Goal: Task Accomplishment & Management: Manage account settings

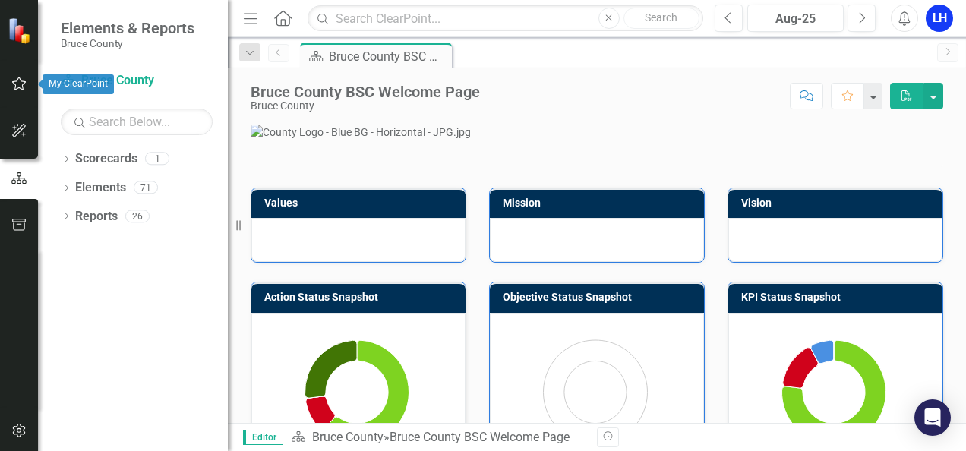
click at [26, 78] on icon "button" at bounding box center [19, 83] width 16 height 12
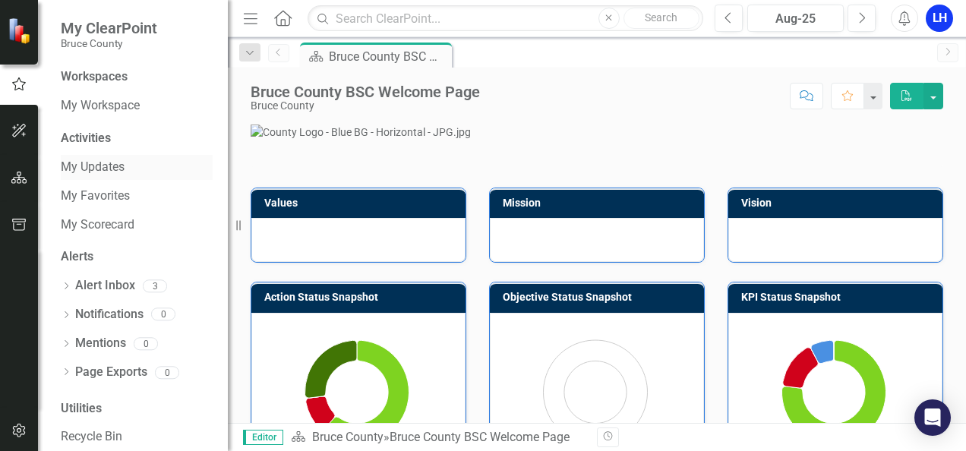
click at [99, 165] on link "My Updates" at bounding box center [137, 167] width 152 height 17
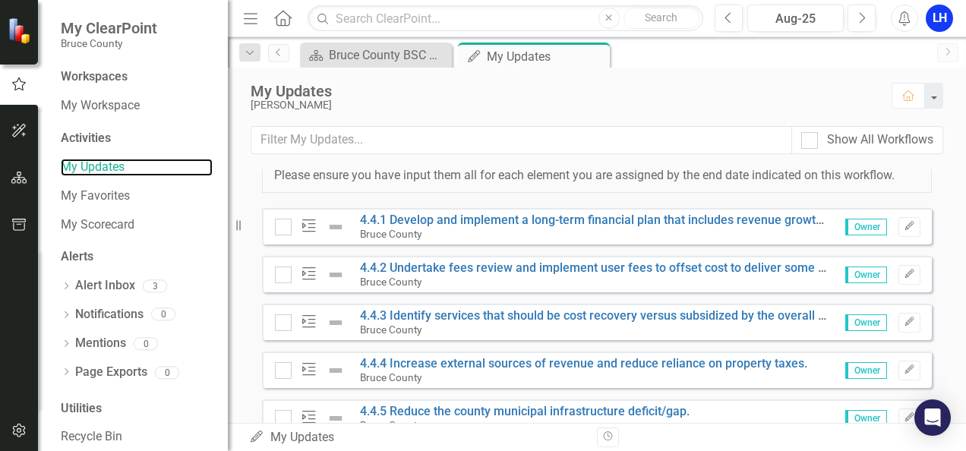
scroll to position [304, 0]
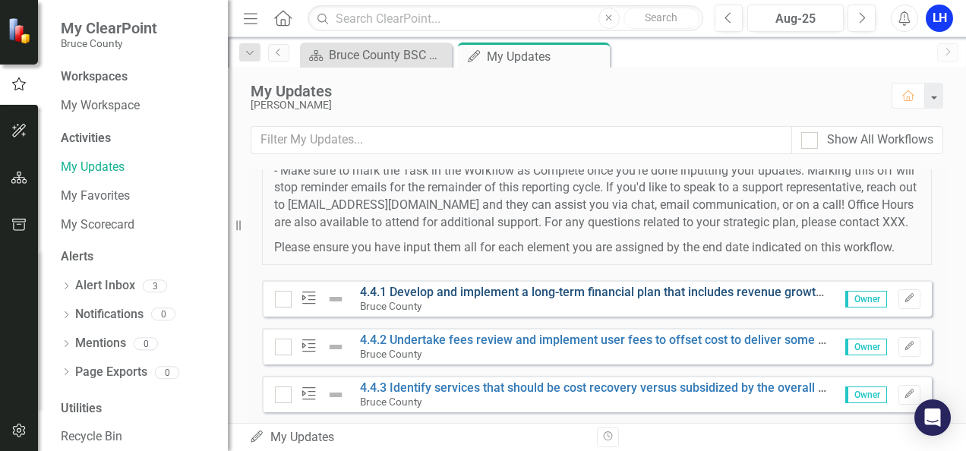
click at [569, 299] on link "4.4.1 Develop and implement a long-term financial plan that includes revenue gr…" at bounding box center [673, 292] width 626 height 14
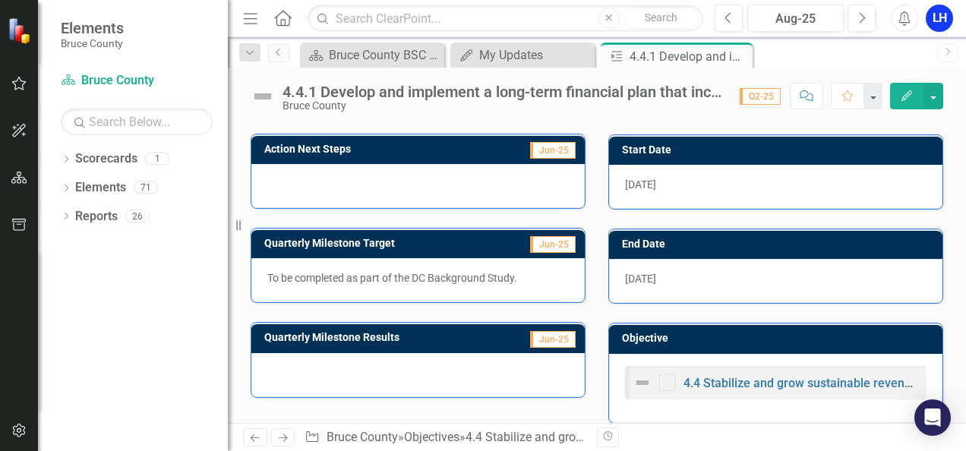
scroll to position [412, 0]
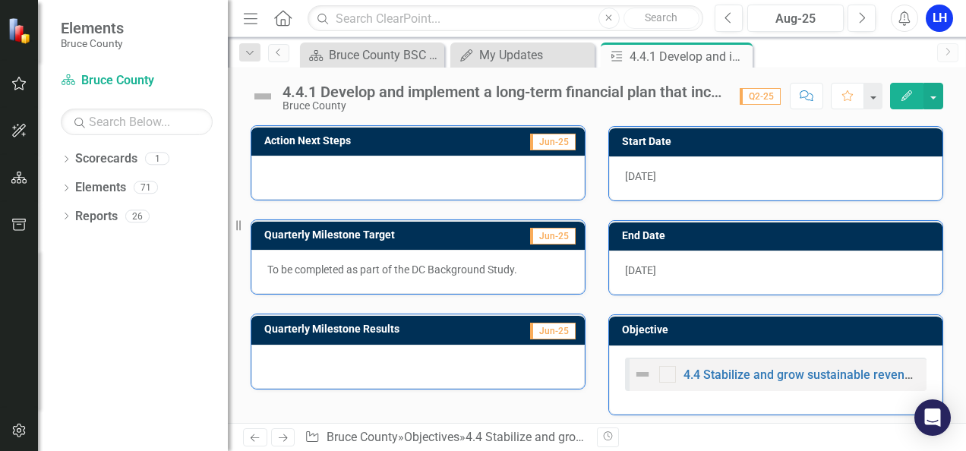
click at [550, 323] on span "Jun-25" at bounding box center [553, 331] width 46 height 17
click at [504, 320] on td "Jun-25" at bounding box center [537, 331] width 80 height 23
click at [502, 351] on div at bounding box center [417, 367] width 333 height 44
click at [618, 56] on icon "Action" at bounding box center [616, 56] width 15 height 12
click at [270, 91] on img at bounding box center [263, 96] width 24 height 24
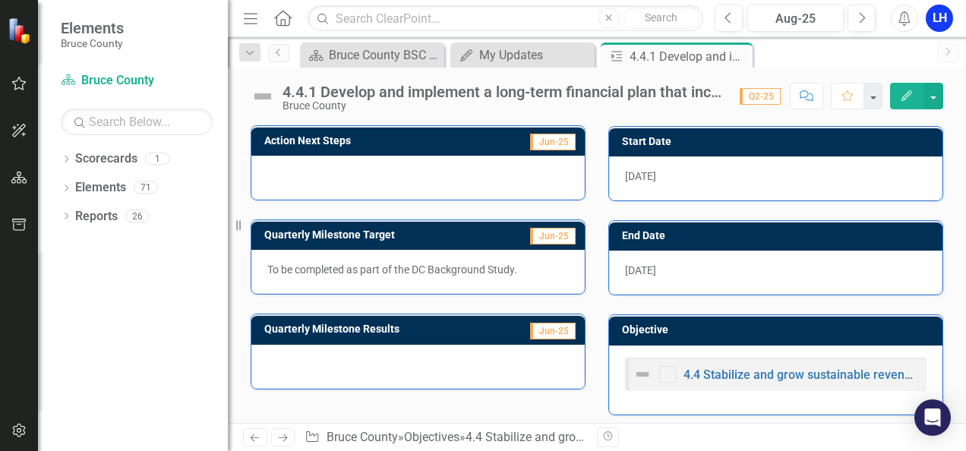
click at [755, 93] on span "Q2-25" at bounding box center [760, 96] width 41 height 17
click at [931, 92] on button "button" at bounding box center [933, 96] width 20 height 27
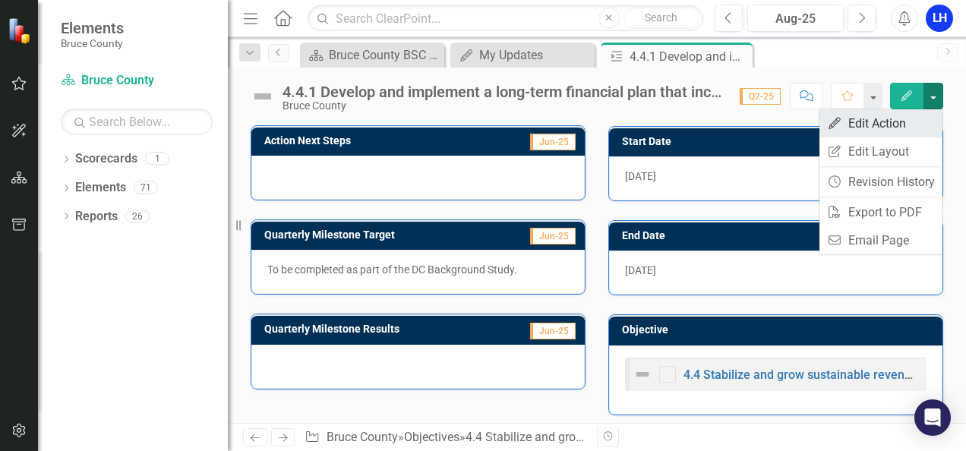
click at [894, 120] on link "Edit Edit Action" at bounding box center [880, 123] width 123 height 28
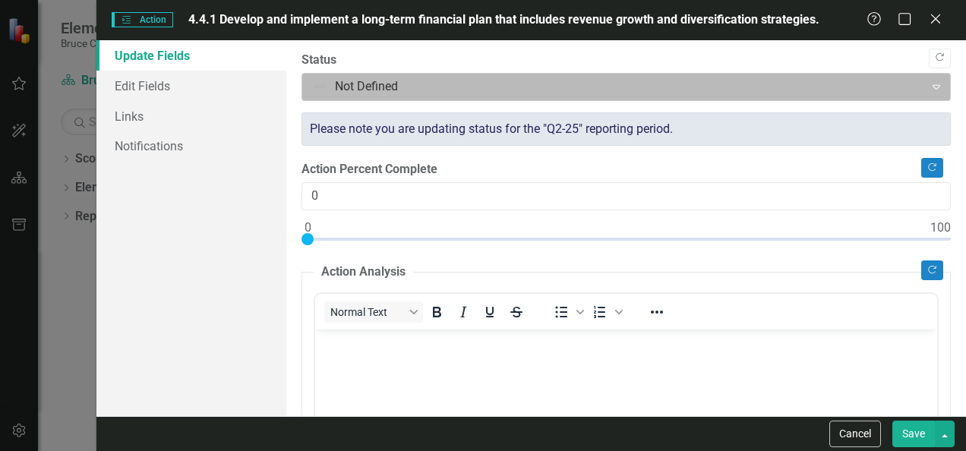
scroll to position [0, 0]
click at [395, 82] on div at bounding box center [613, 87] width 602 height 20
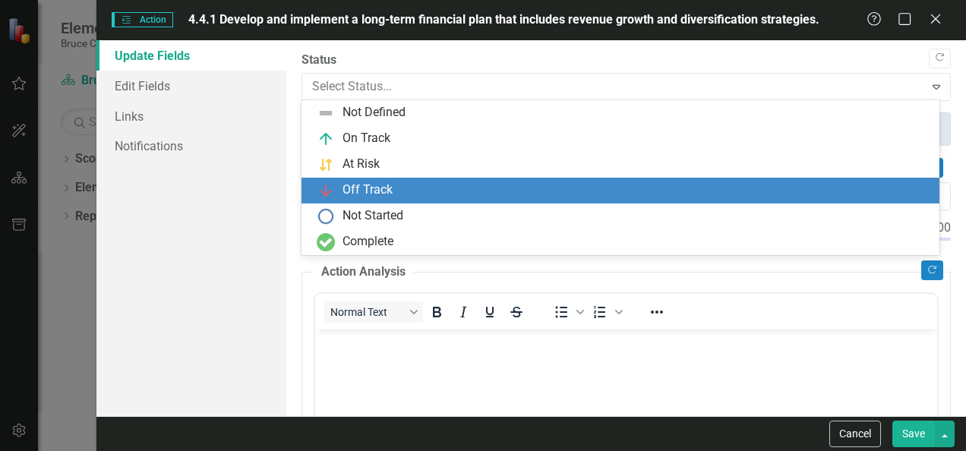
click at [374, 191] on div "Off Track" at bounding box center [367, 189] width 50 height 17
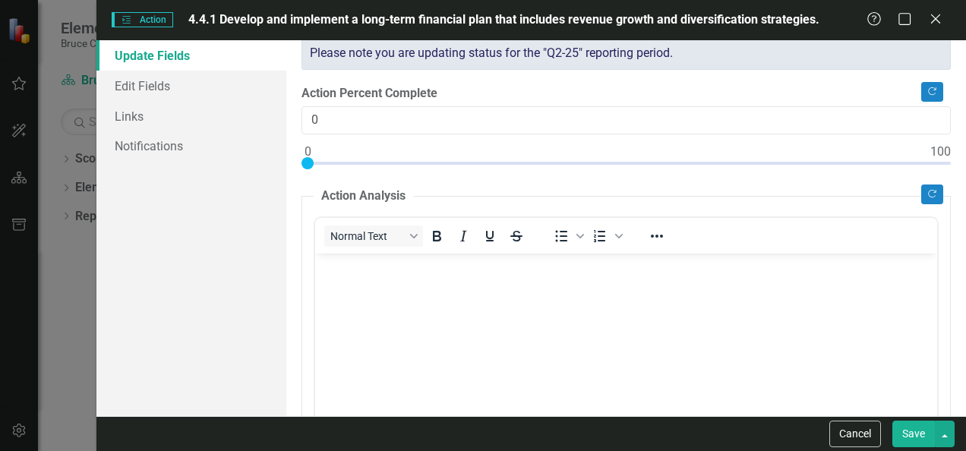
scroll to position [152, 0]
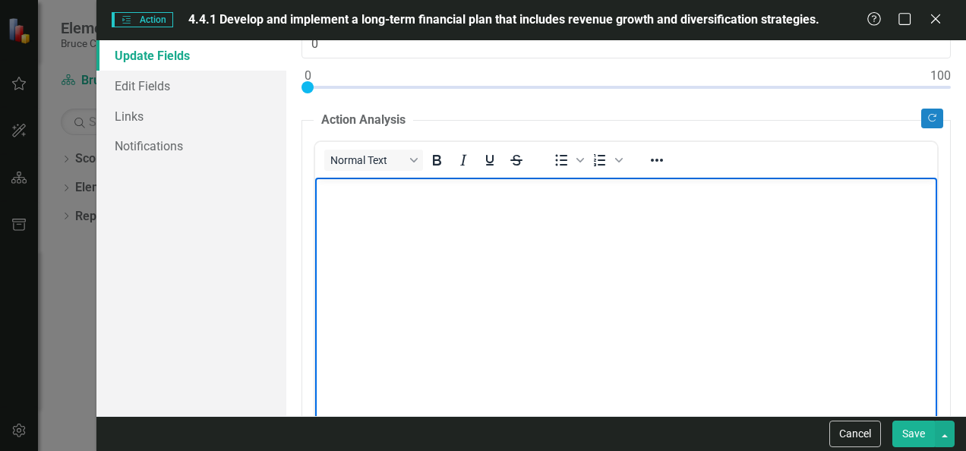
click at [410, 250] on body "Rich Text Area. Press ALT-0 for help." at bounding box center [626, 291] width 622 height 228
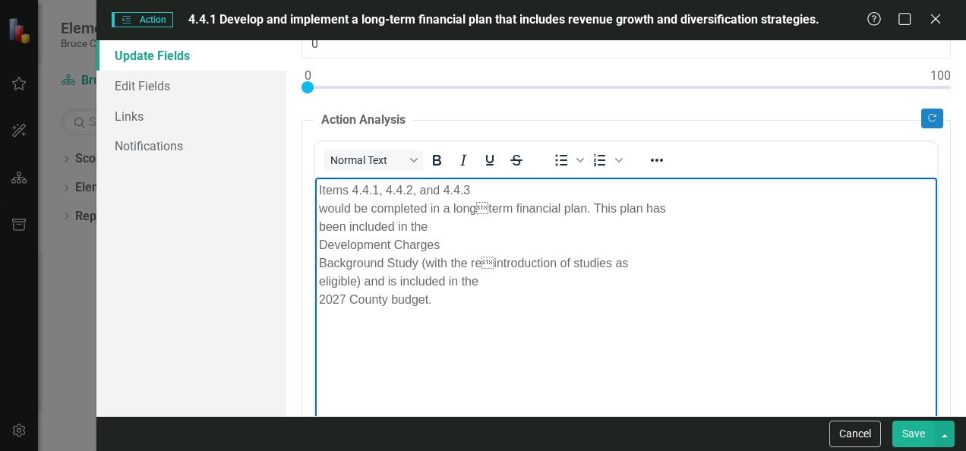
click at [319, 207] on p "Items 4.4.1, 4.4.2, and 4.4.3 would be completed in a longterm financial plan.…" at bounding box center [626, 245] width 614 height 128
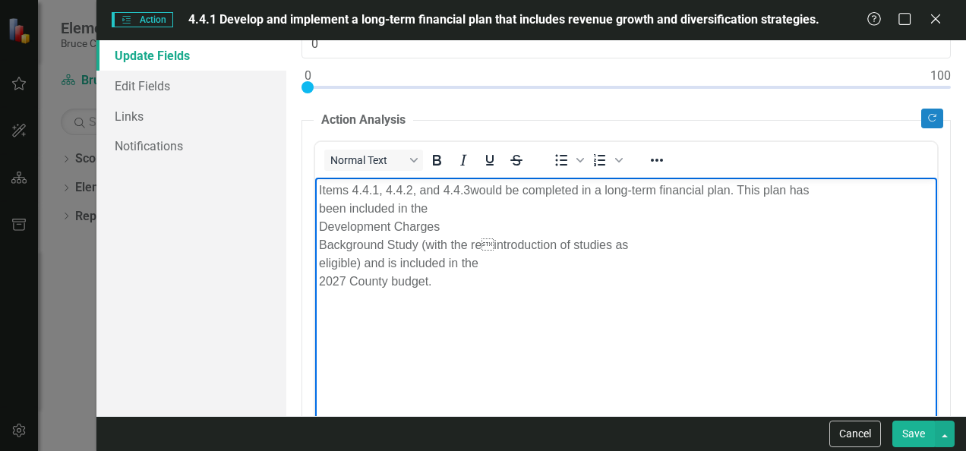
click at [320, 203] on p "Items 4.4.1, 4.4.2, and 4.4.3 would be completed in a long-term financial plan.…" at bounding box center [626, 235] width 614 height 109
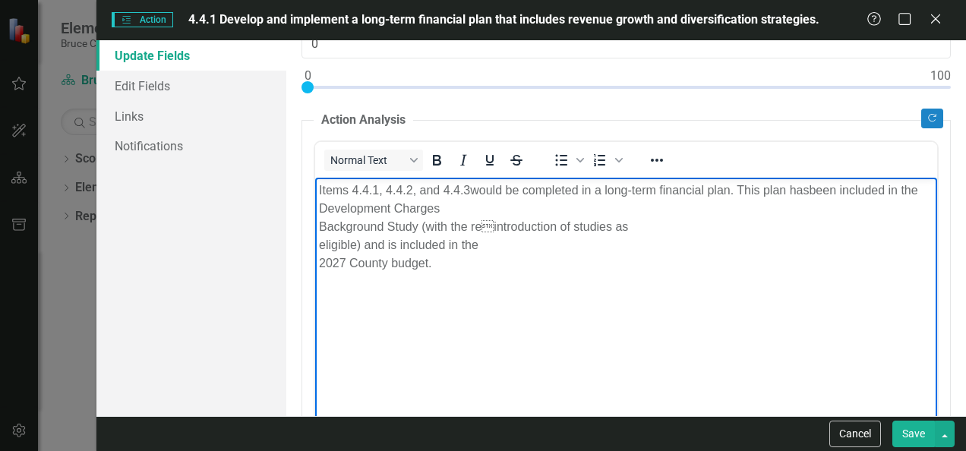
click at [319, 221] on p "Items 4.4.1, 4.4.2, and 4.4.3 would be completed in a long-term financial plan.…" at bounding box center [626, 226] width 614 height 91
click at [319, 225] on p "Items 4.4.1, 4.4.2, and 4.4.3 would be completed in a long-term financial plan.…" at bounding box center [626, 226] width 614 height 91
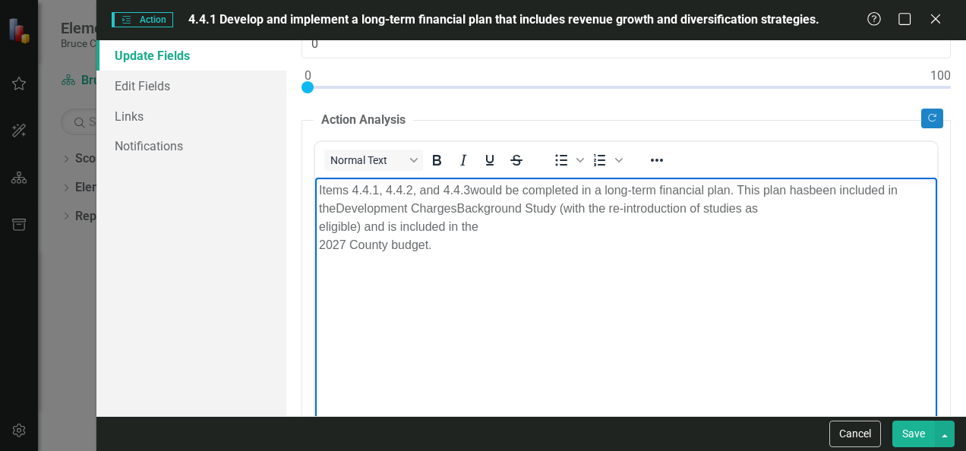
click at [319, 227] on p "Items 4.4.1, 4.4.2, and 4.4.3 would be completed in a long-term financial plan.…" at bounding box center [626, 217] width 614 height 73
click at [320, 235] on p "Items 4.4.1, 4.4.2, and 4.4.3 would be completed in a long-term financial plan.…" at bounding box center [626, 208] width 614 height 55
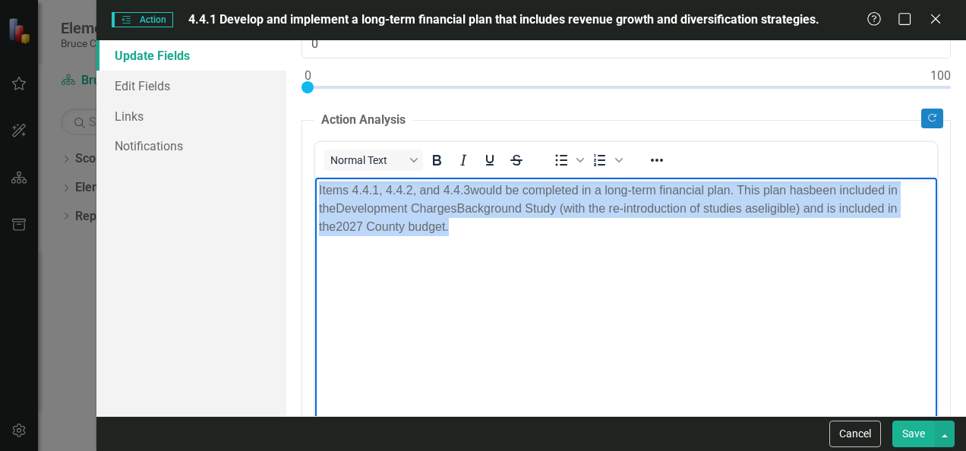
drag, startPoint x: 462, startPoint y: 229, endPoint x: 622, endPoint y: 365, distance: 210.6
click at [315, 189] on html "Items 4.4.1, 4.4.2, and 4.4.3 would be completed in a long-term financial plan.…" at bounding box center [626, 291] width 622 height 228
copy p "Items 4.4.1, 4.4.2, and 4.4.3 would be completed in a long-term financial plan.…"
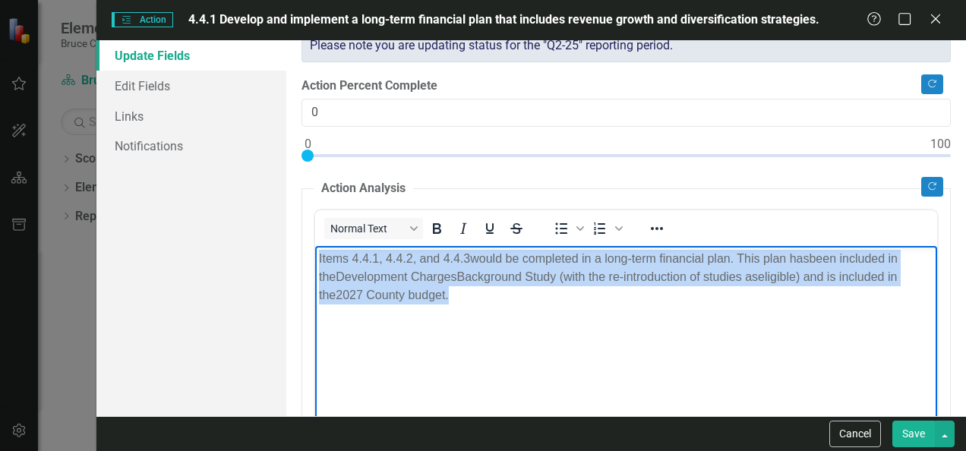
scroll to position [0, 0]
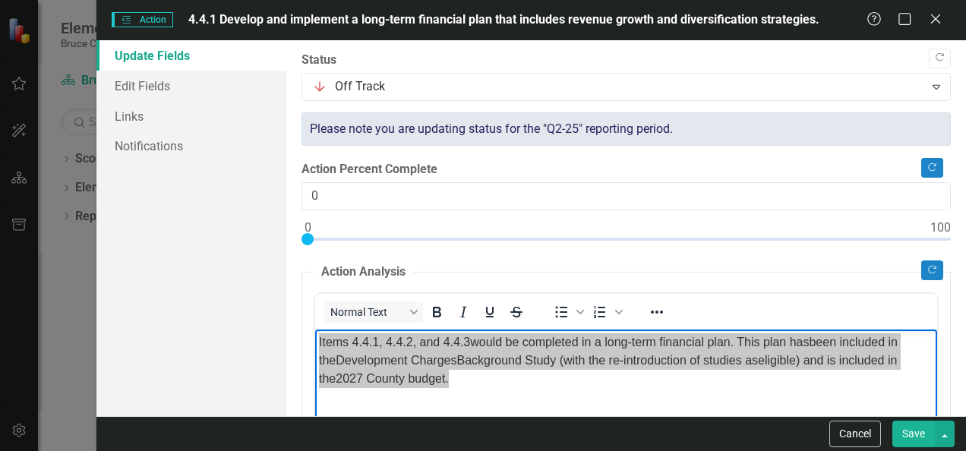
click at [914, 430] on button "Save" at bounding box center [913, 434] width 43 height 27
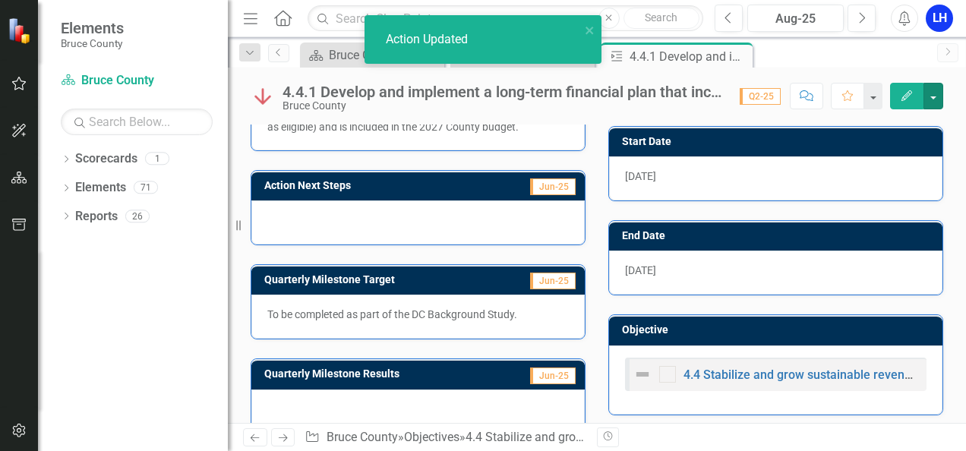
scroll to position [431, 0]
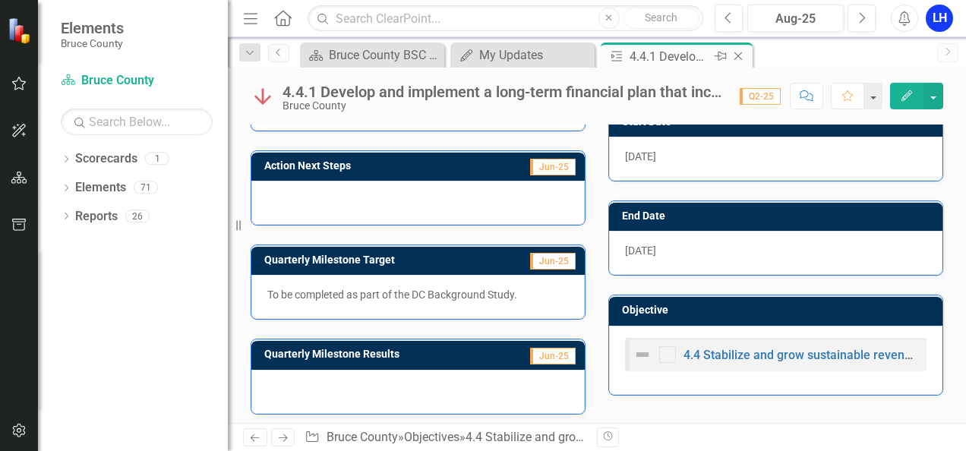
click at [741, 55] on icon "Close" at bounding box center [737, 56] width 15 height 12
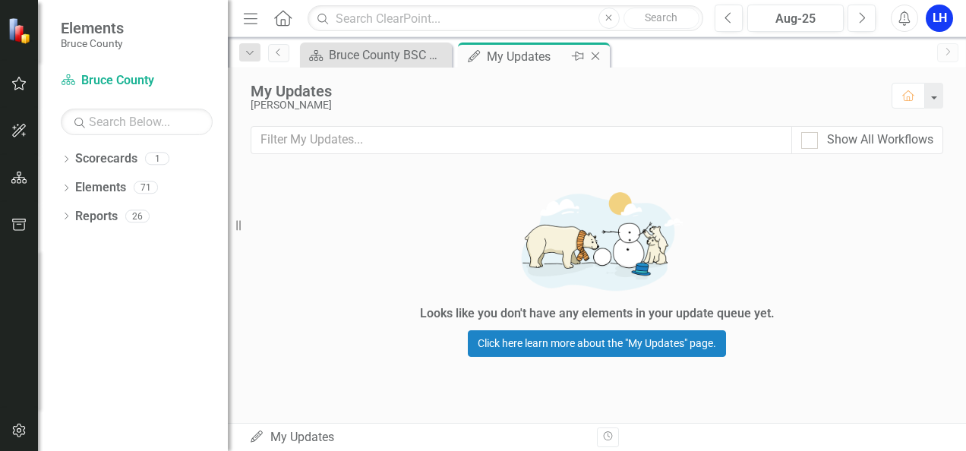
click at [518, 52] on div "My Updates" at bounding box center [527, 56] width 81 height 19
click at [20, 84] on icon "button" at bounding box center [19, 83] width 16 height 12
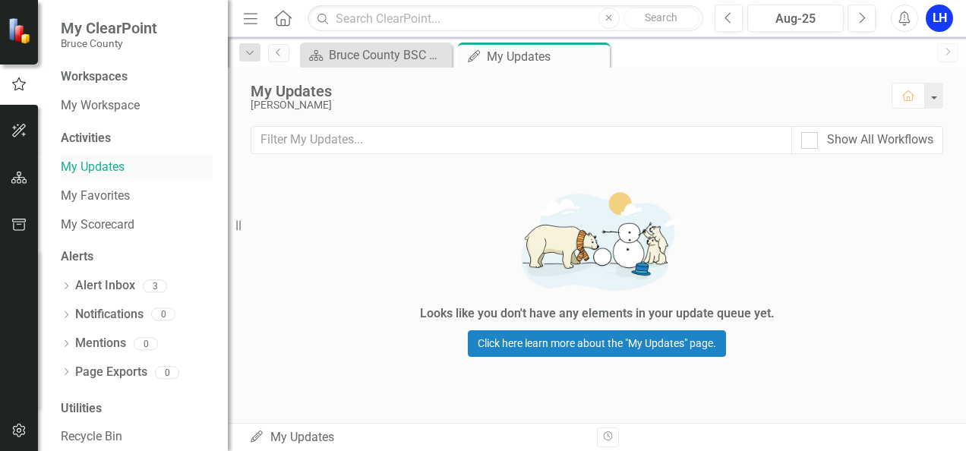
click at [90, 167] on link "My Updates" at bounding box center [137, 167] width 152 height 17
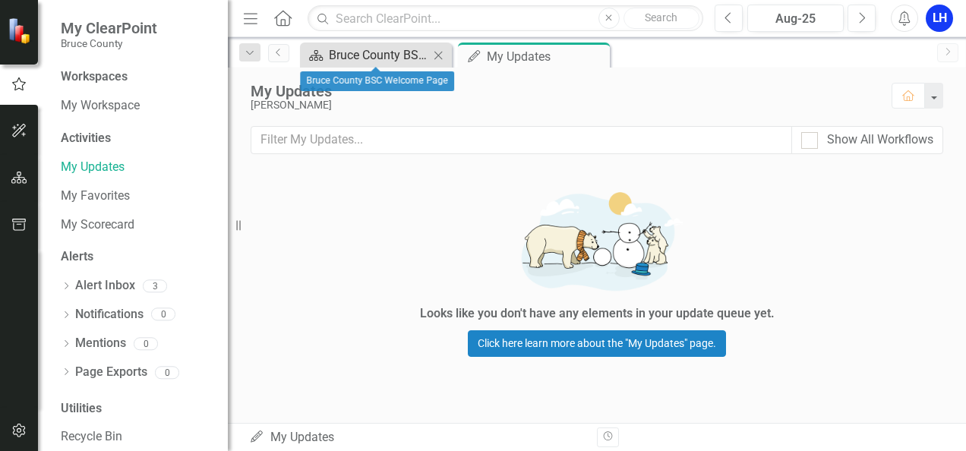
click at [384, 47] on div "Bruce County BSC Welcome Page" at bounding box center [379, 55] width 100 height 19
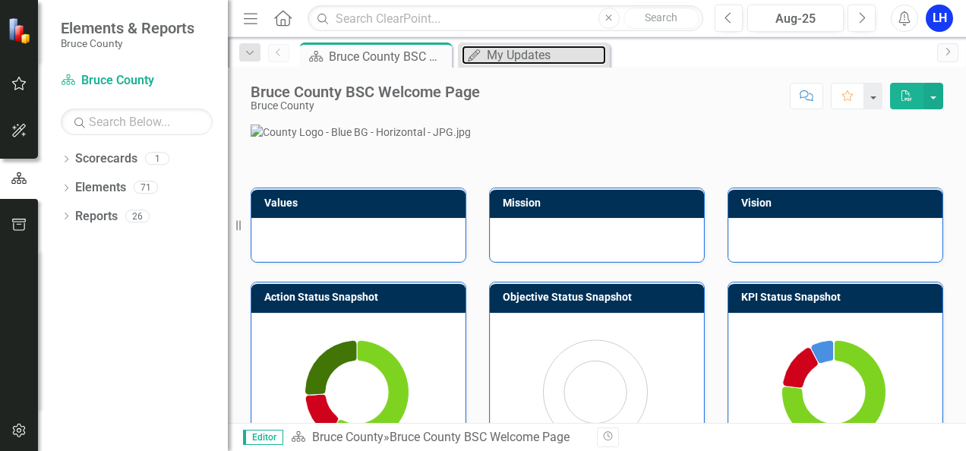
click at [503, 52] on div "My Updates" at bounding box center [546, 55] width 119 height 19
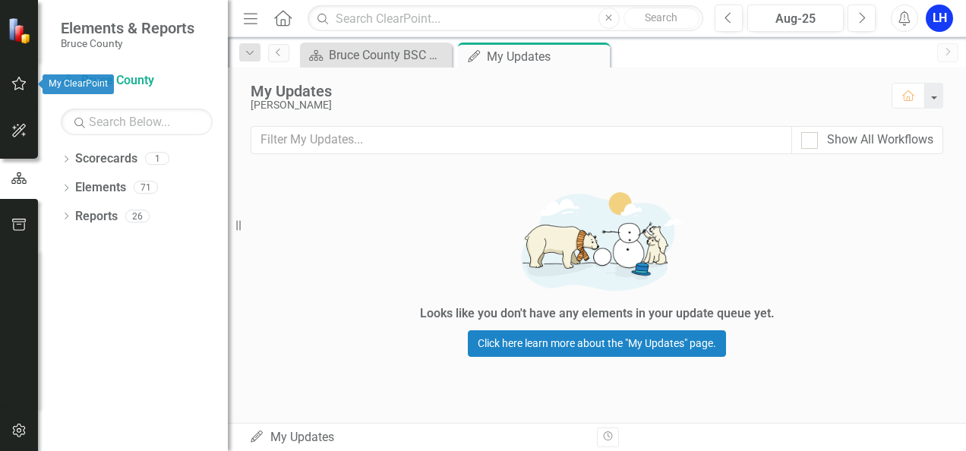
click at [11, 84] on icon "button" at bounding box center [19, 83] width 16 height 12
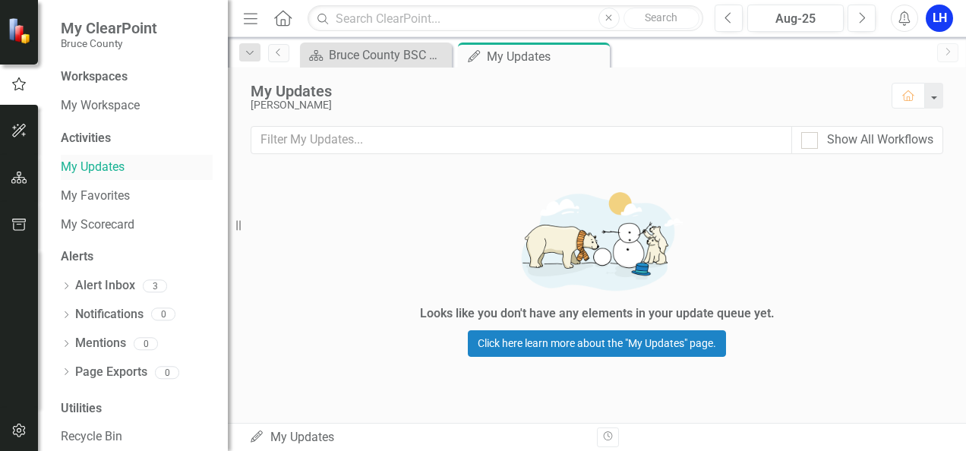
click at [90, 162] on link "My Updates" at bounding box center [137, 167] width 152 height 17
click at [932, 92] on button "button" at bounding box center [933, 96] width 20 height 26
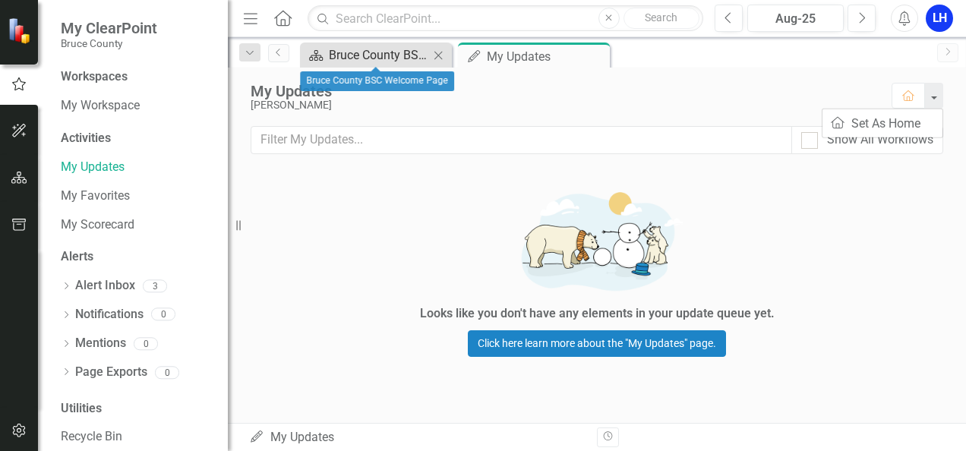
click at [357, 55] on div "Bruce County BSC Welcome Page" at bounding box center [379, 55] width 100 height 19
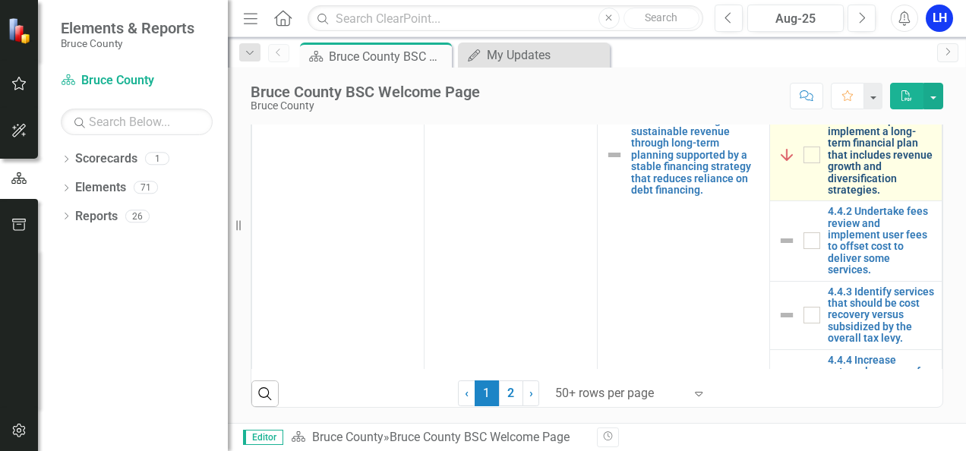
scroll to position [3341, 0]
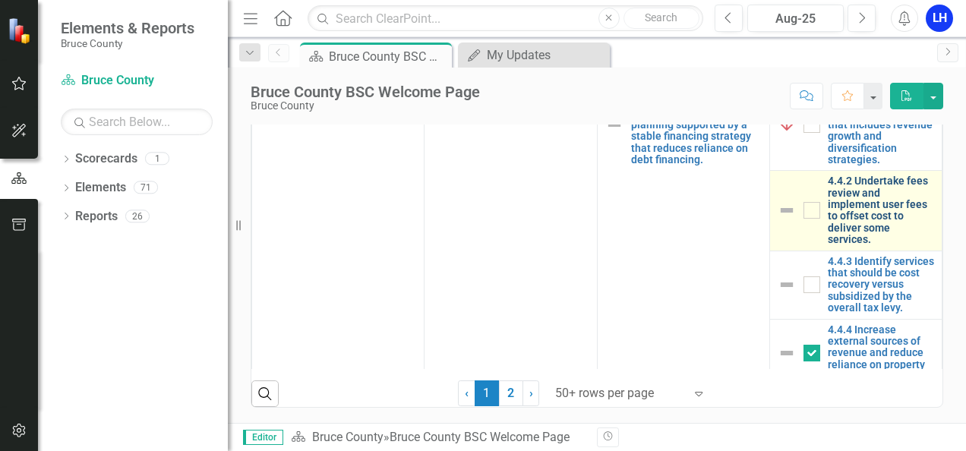
click at [840, 245] on link "4.4.2 Undertake fees review and implement user fees to offset cost to deliver s…" at bounding box center [881, 210] width 106 height 70
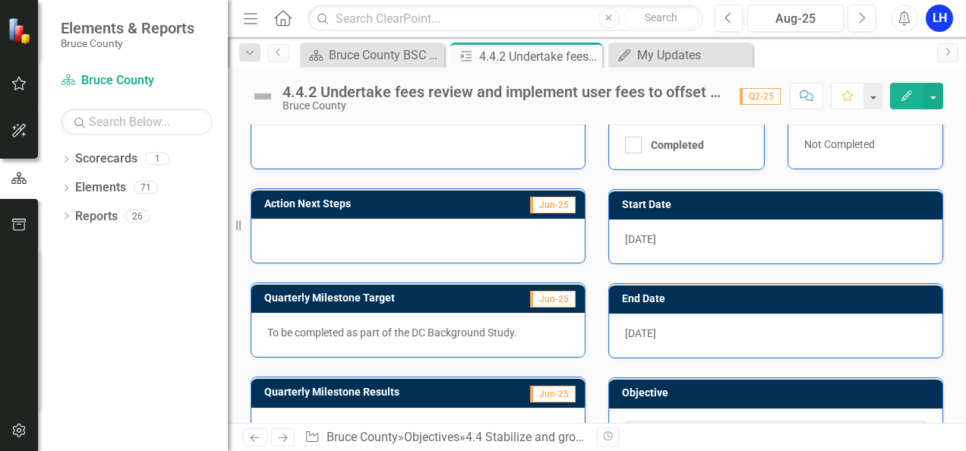
scroll to position [412, 0]
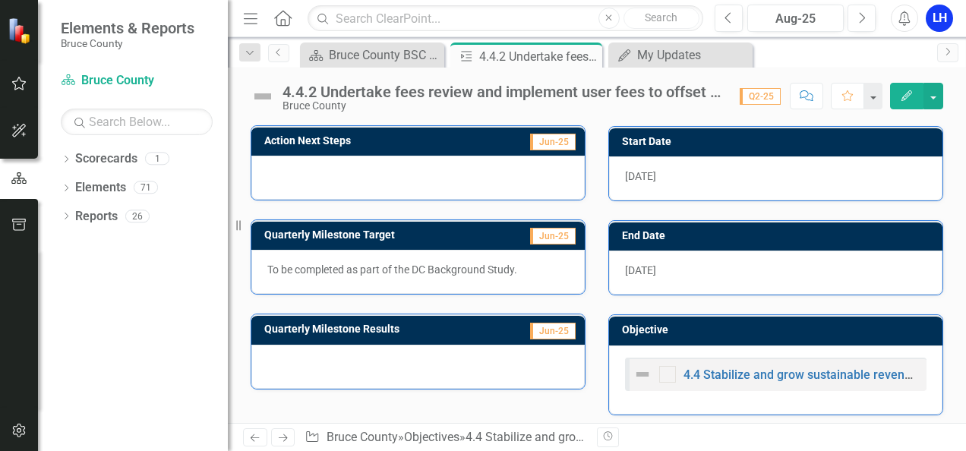
click at [903, 97] on icon "button" at bounding box center [906, 95] width 11 height 11
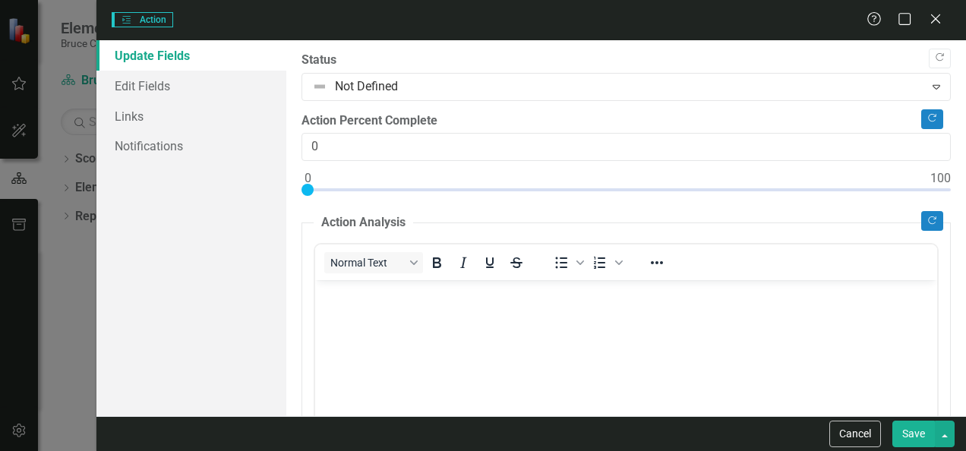
scroll to position [0, 0]
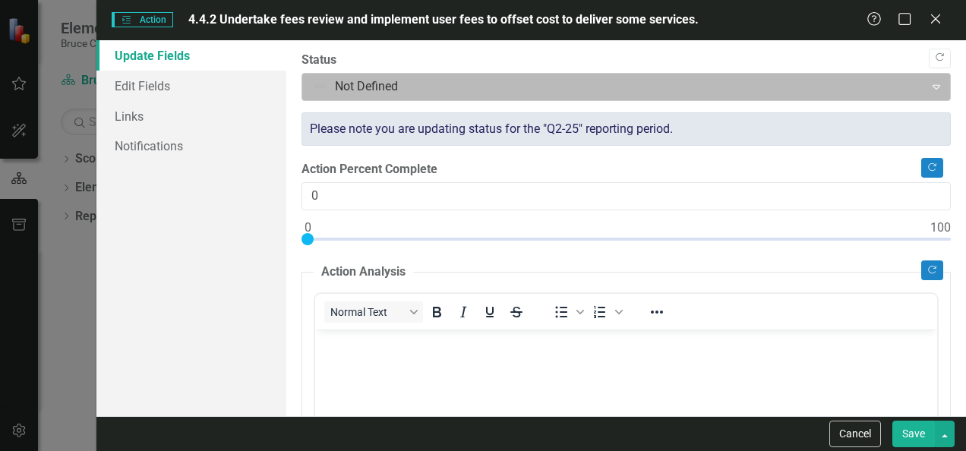
click at [428, 90] on div at bounding box center [613, 87] width 602 height 20
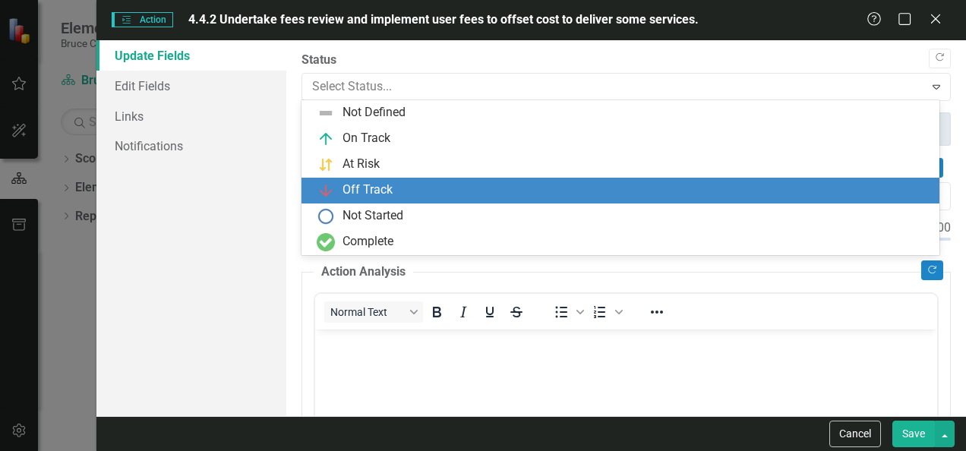
click at [354, 188] on div "Off Track" at bounding box center [367, 189] width 50 height 17
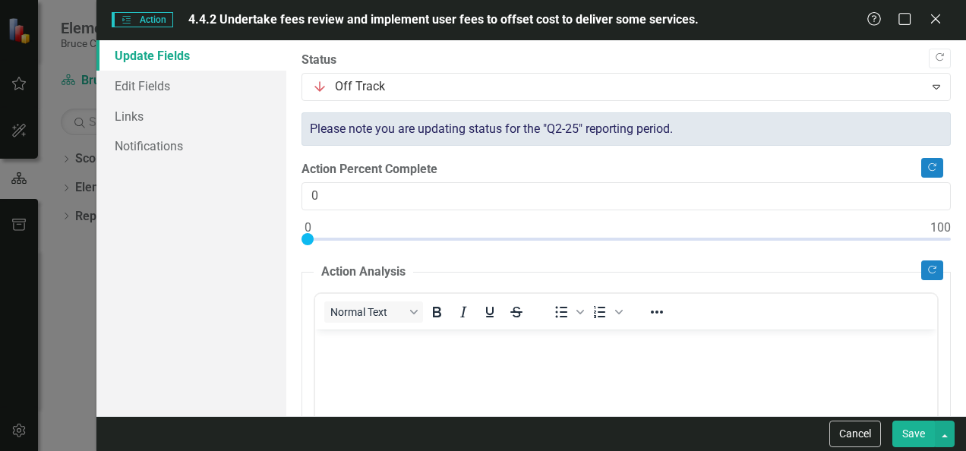
click at [371, 361] on body "Rich Text Area. Press ALT-0 for help." at bounding box center [626, 443] width 622 height 228
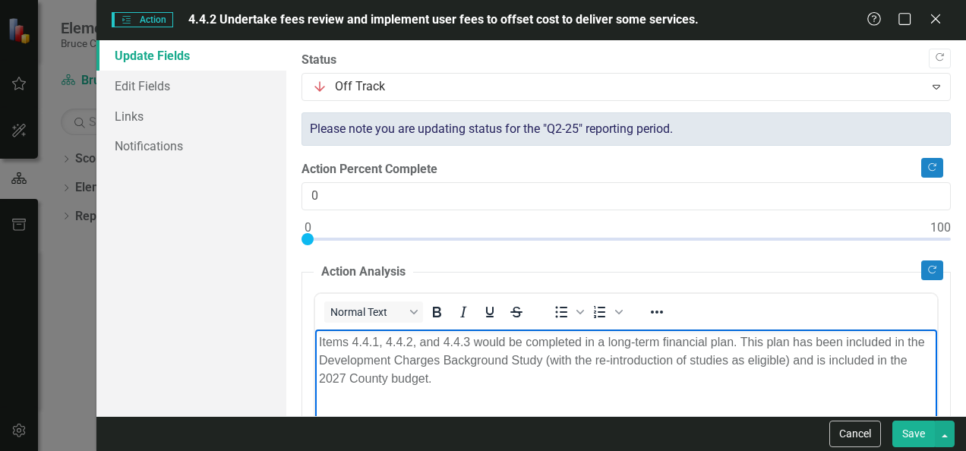
click at [907, 433] on button "Save" at bounding box center [913, 434] width 43 height 27
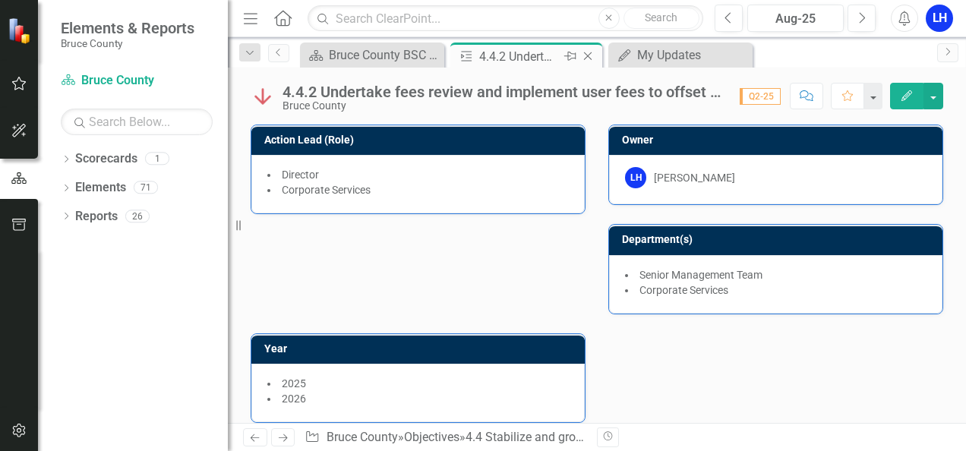
click at [583, 53] on icon "Close" at bounding box center [587, 56] width 15 height 12
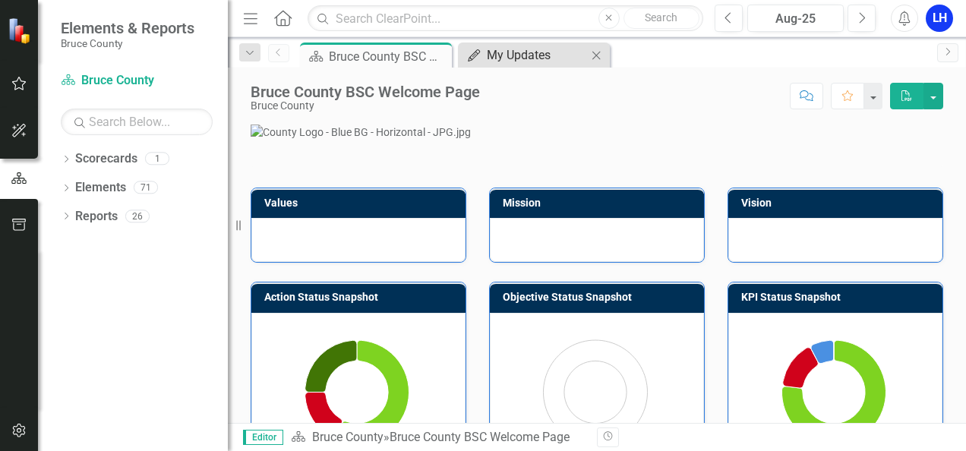
click at [553, 53] on div "My Updates" at bounding box center [537, 55] width 100 height 19
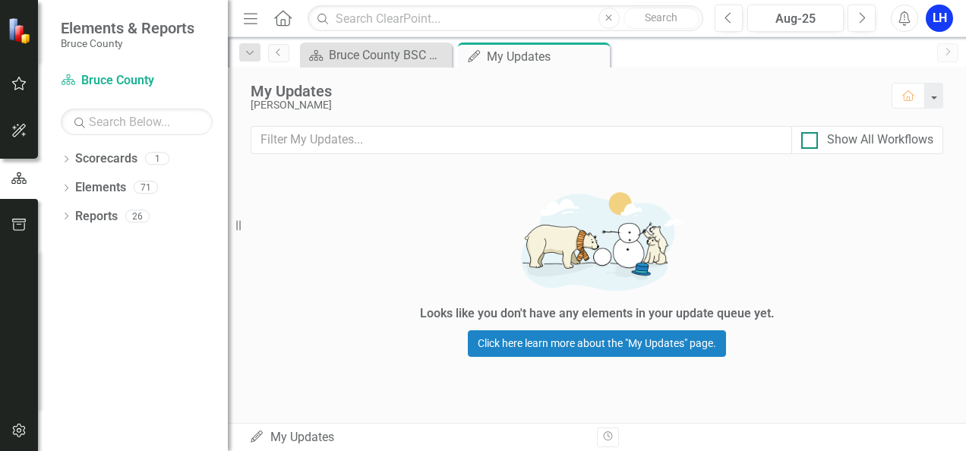
click at [891, 137] on div "Show All Workflows" at bounding box center [880, 139] width 106 height 17
click at [811, 137] on input "Show All Workflows" at bounding box center [806, 137] width 10 height 10
checkbox input "true"
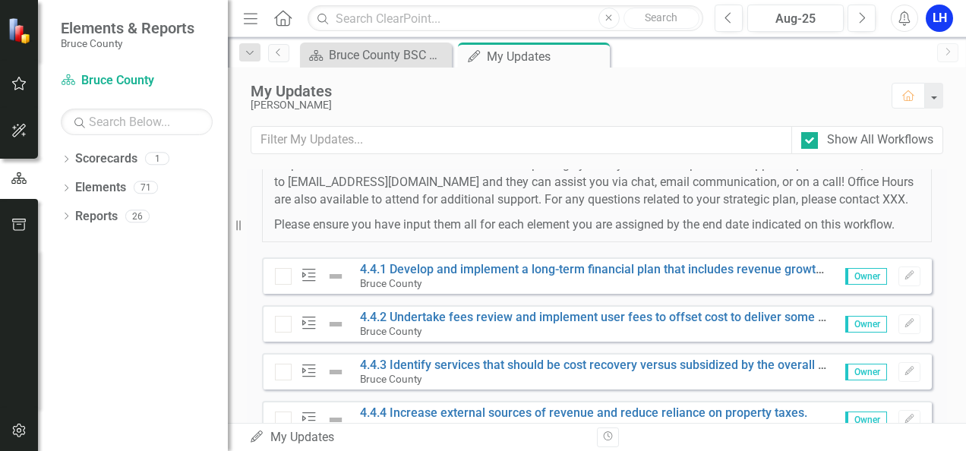
scroll to position [380, 0]
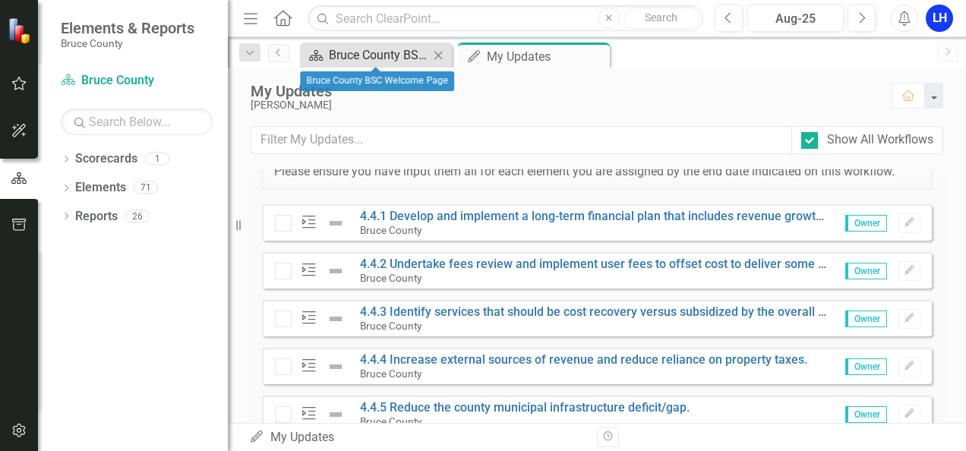
click at [372, 55] on div "Bruce County BSC Welcome Page" at bounding box center [379, 55] width 100 height 19
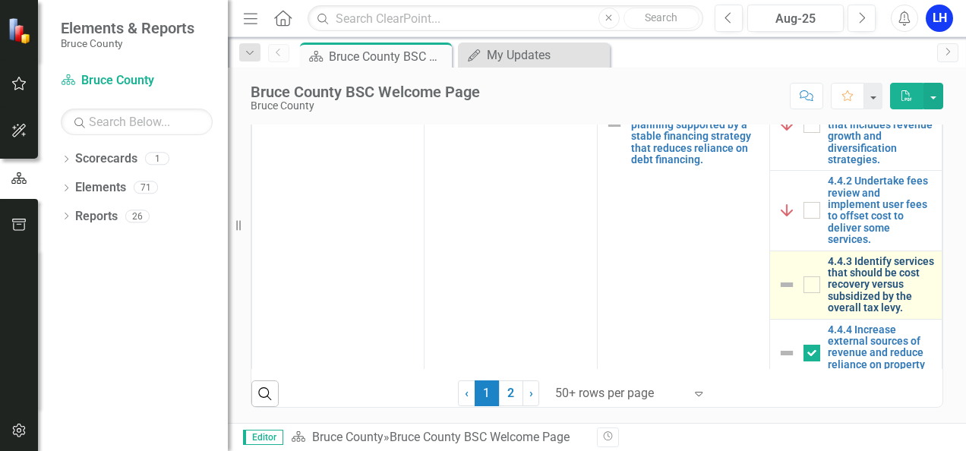
scroll to position [3417, 0]
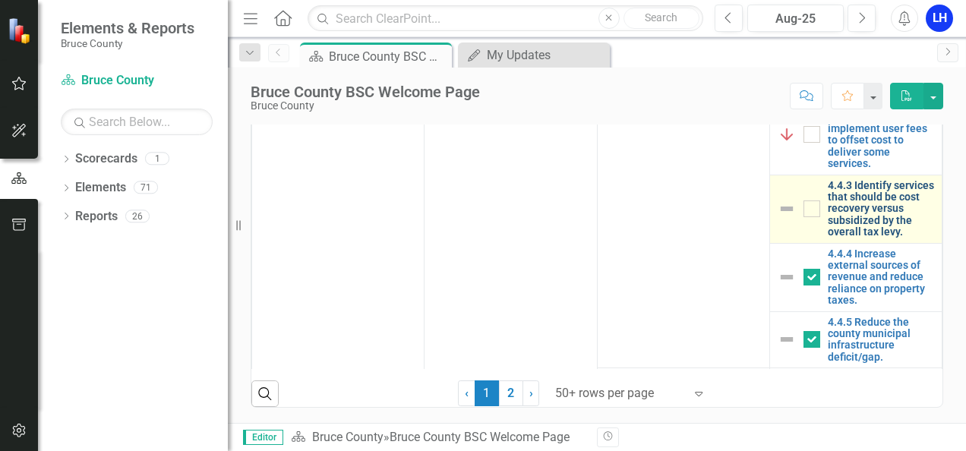
click at [837, 238] on link "4.4.3 Identify services that should be cost recovery versus subsidized by the o…" at bounding box center [881, 209] width 106 height 58
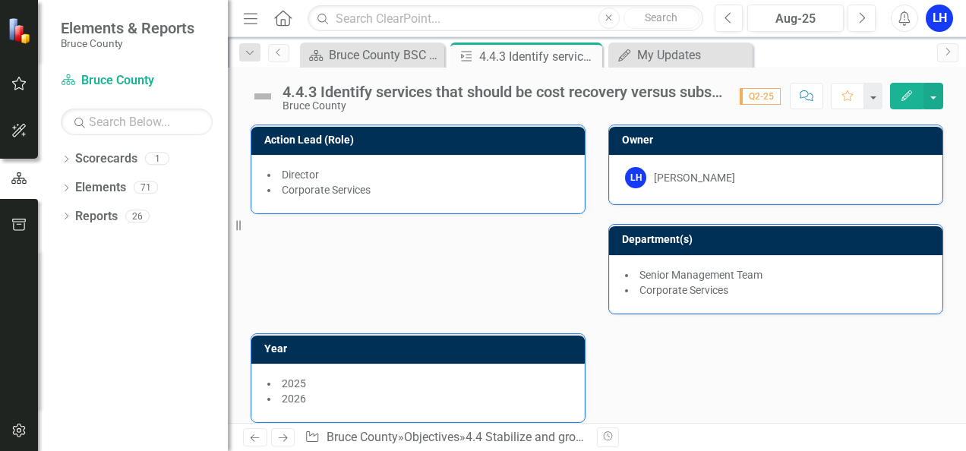
click at [905, 90] on icon "Edit" at bounding box center [907, 95] width 14 height 11
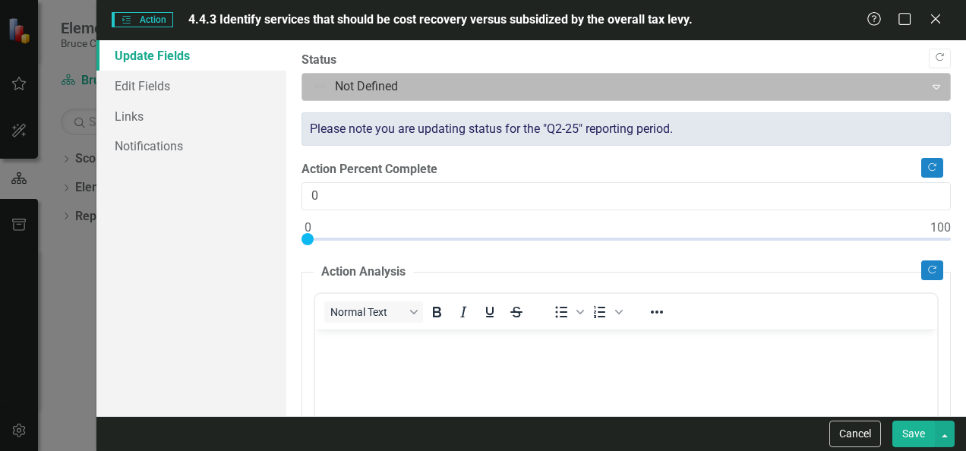
click at [334, 80] on div at bounding box center [613, 87] width 602 height 20
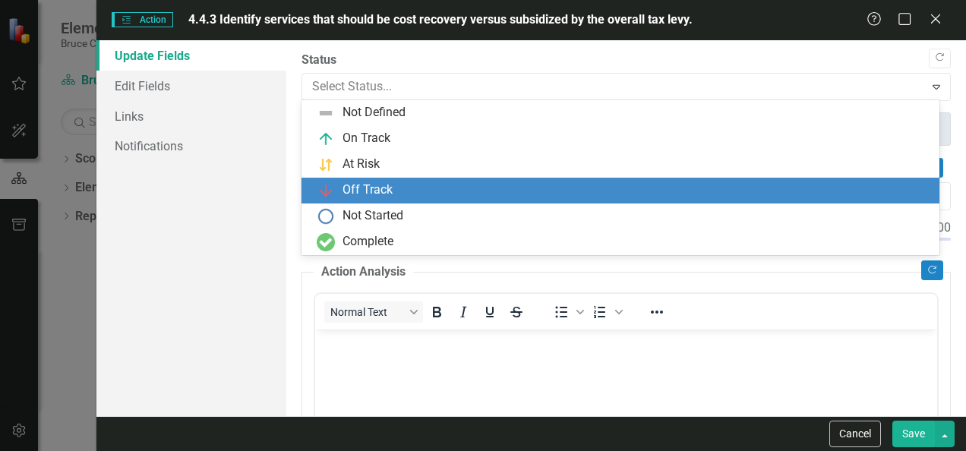
click at [348, 188] on div "Off Track" at bounding box center [367, 189] width 50 height 17
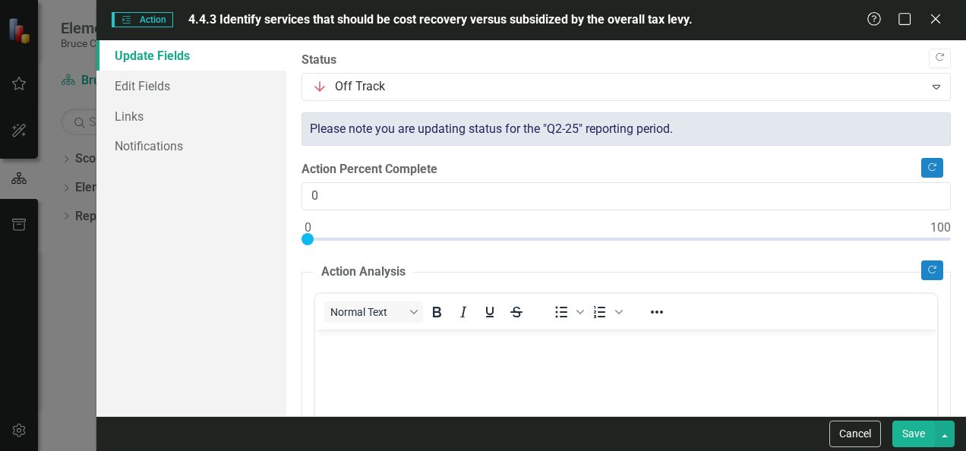
click at [349, 367] on body "Rich Text Area. Press ALT-0 for help." at bounding box center [626, 443] width 622 height 228
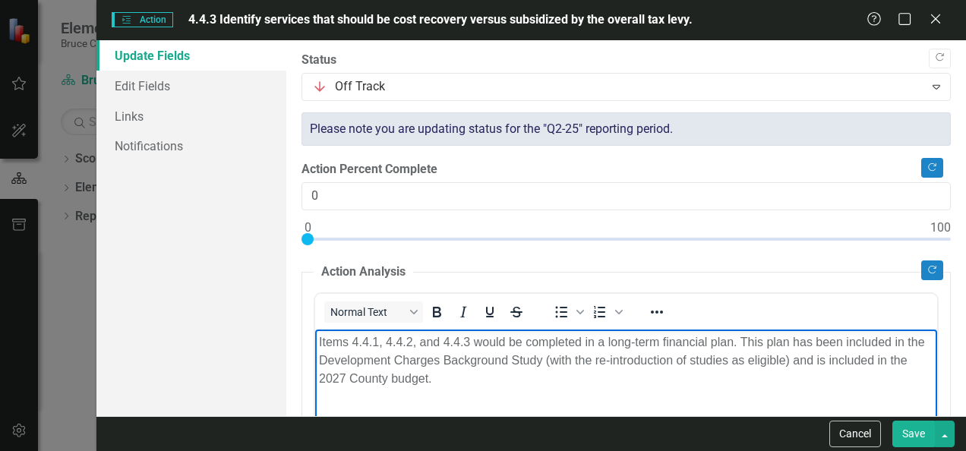
click at [925, 429] on button "Save" at bounding box center [913, 434] width 43 height 27
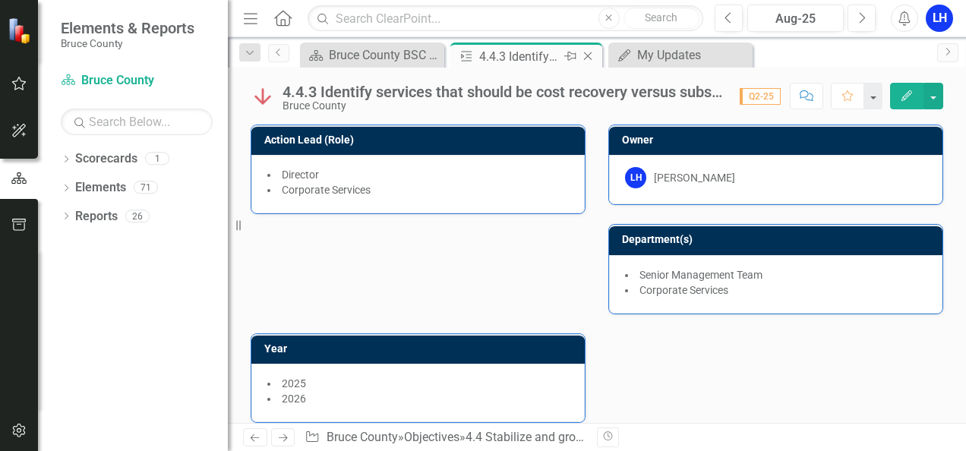
click at [588, 55] on icon "Close" at bounding box center [587, 56] width 15 height 12
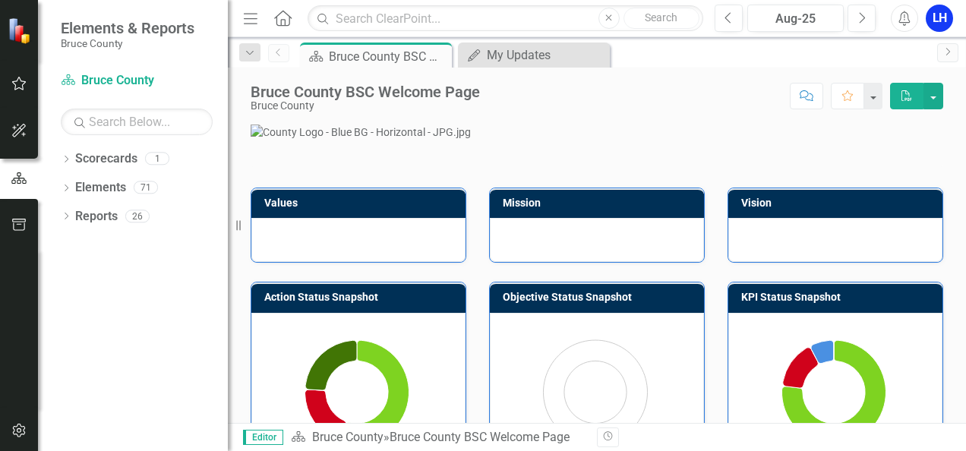
click at [367, 46] on div "Scorecard Bruce County BSC Welcome Page Pin Close" at bounding box center [376, 55] width 152 height 25
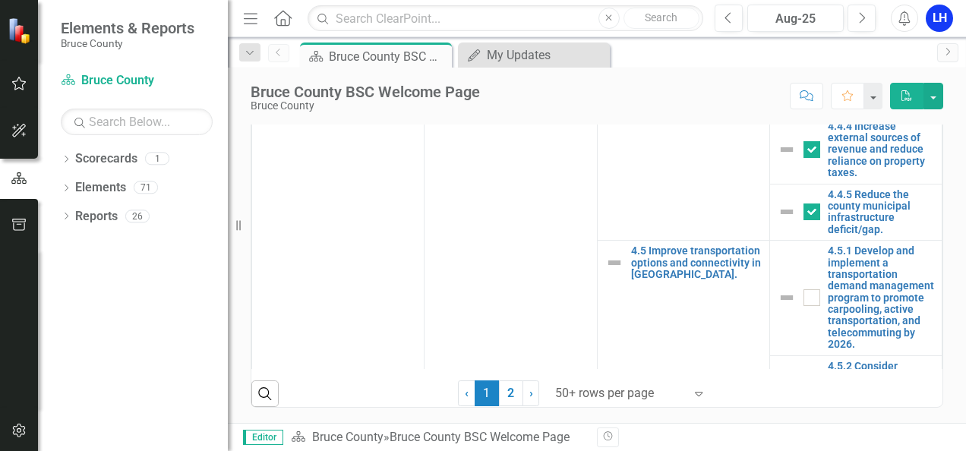
scroll to position [3569, 0]
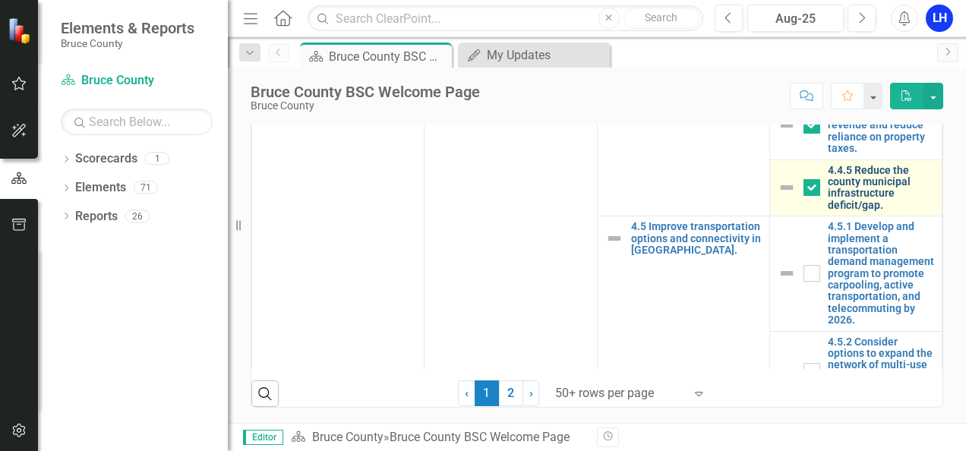
click at [858, 212] on link "4.4.5 Reduce the county municipal infrastructure deficit/gap." at bounding box center [881, 188] width 106 height 47
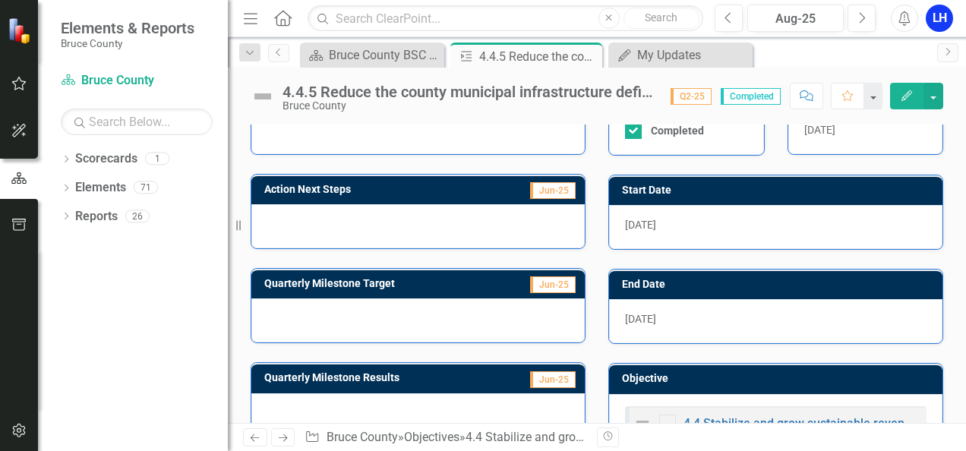
scroll to position [427, 0]
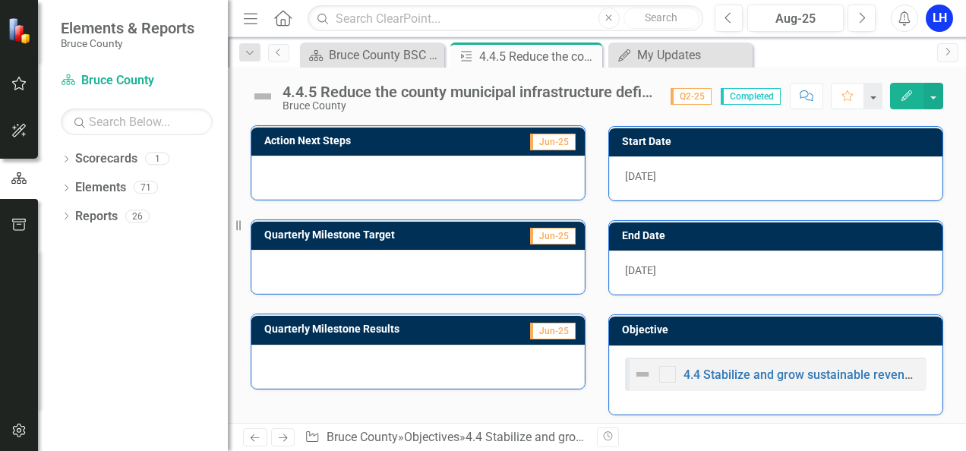
click at [910, 94] on icon "button" at bounding box center [906, 95] width 11 height 11
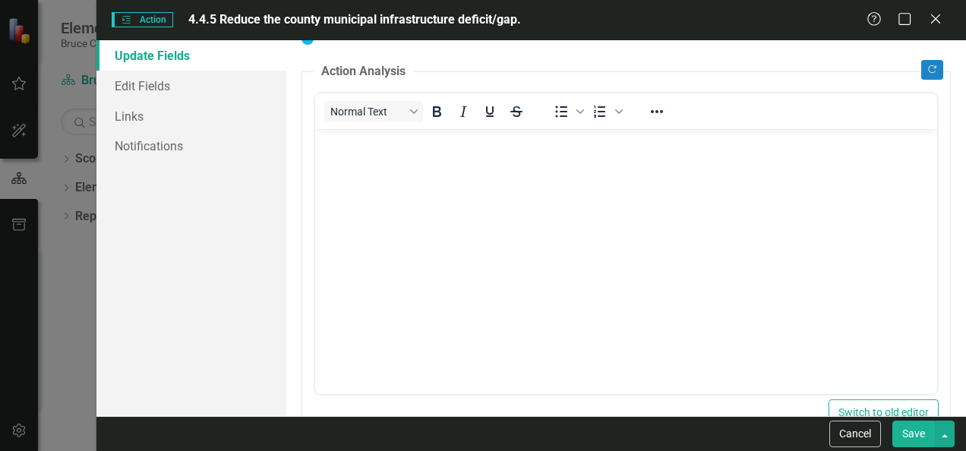
scroll to position [0, 0]
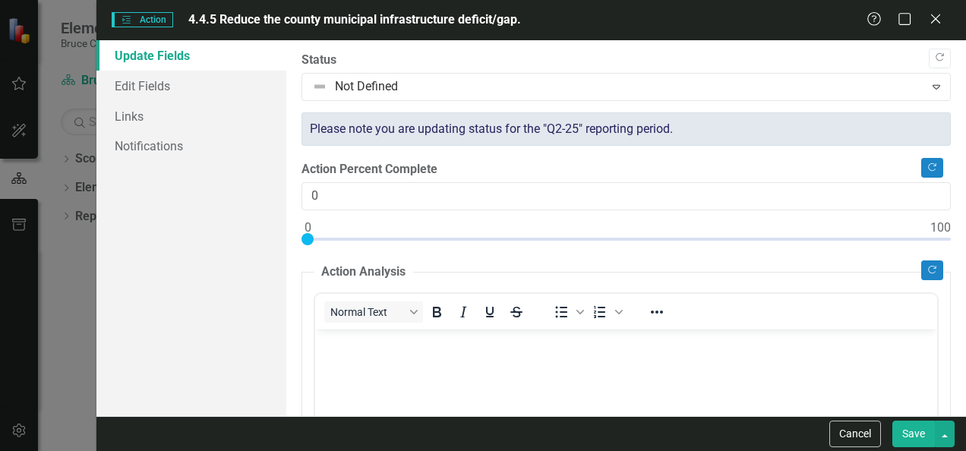
click at [399, 352] on body "Rich Text Area. Press ALT-0 for help." at bounding box center [626, 443] width 622 height 228
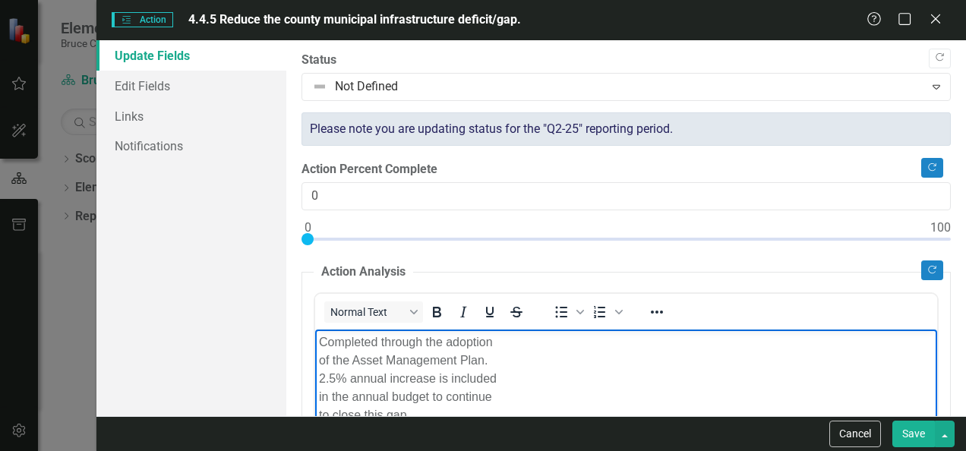
click at [317, 358] on body "Completed through the adoption of the Asset Management Plan. 2.5% annual increa…" at bounding box center [626, 443] width 622 height 228
click at [320, 356] on p "Completed through the adoption of the Asset Management Plan. 2.5% annual increa…" at bounding box center [626, 369] width 614 height 73
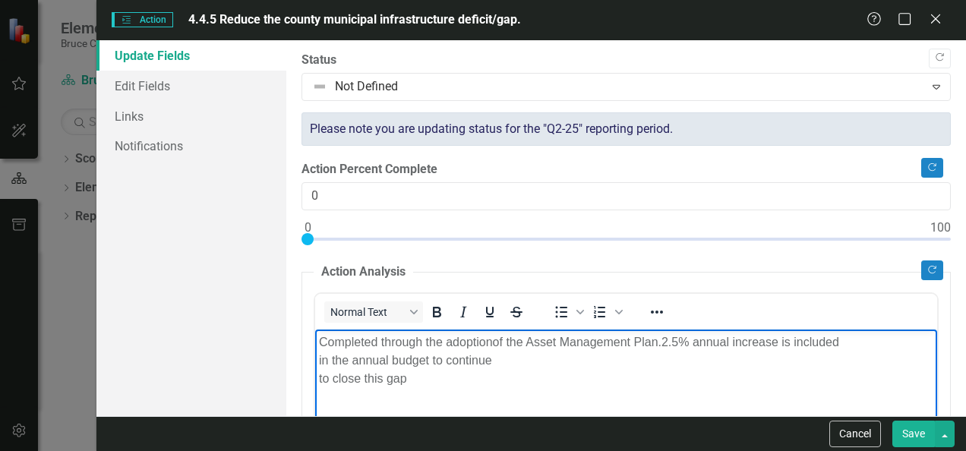
click at [317, 359] on body "Completed through the adoption of the Asset Management Plan. 2.5% annual increa…" at bounding box center [626, 443] width 622 height 228
click at [320, 379] on p "Completed through the adoption of the Asset Management Plan. 2.5% annual increa…" at bounding box center [626, 360] width 614 height 55
drag, startPoint x: 664, startPoint y: 338, endPoint x: 673, endPoint y: 342, distance: 9.5
click at [664, 338] on p "Completed through the adoption of the Asset Management Plan. 2.5% annual increa…" at bounding box center [626, 351] width 614 height 36
click at [535, 361] on p "Completed through the adoption of the Asset Management Plan. 2.5% annual increa…" at bounding box center [626, 351] width 614 height 36
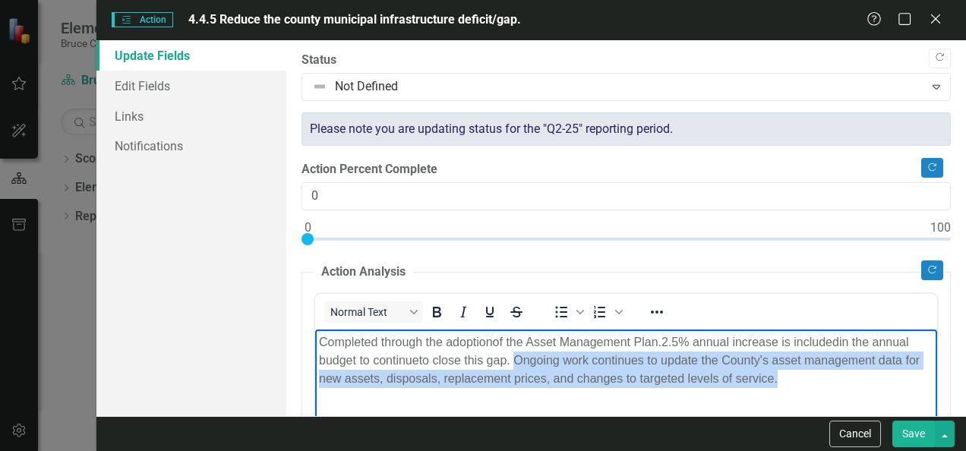
drag, startPoint x: 797, startPoint y: 385, endPoint x: 515, endPoint y: 359, distance: 283.6
click at [515, 359] on p "Completed through the adoption of the Asset Management Plan. 2.5% annual increa…" at bounding box center [626, 360] width 614 height 55
copy p "Ongoing work continues to update the County's asset management data for new ass…"
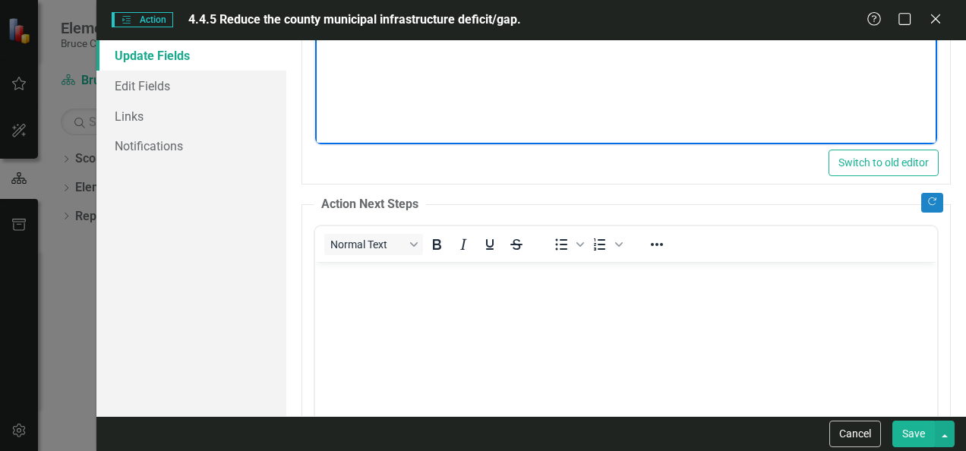
scroll to position [456, 0]
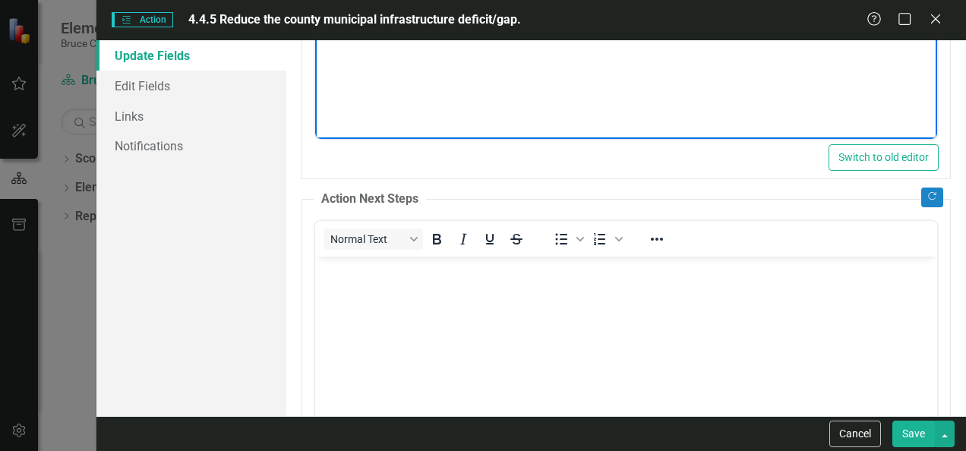
click at [456, 309] on body "Rich Text Area. Press ALT-0 for help." at bounding box center [626, 370] width 622 height 228
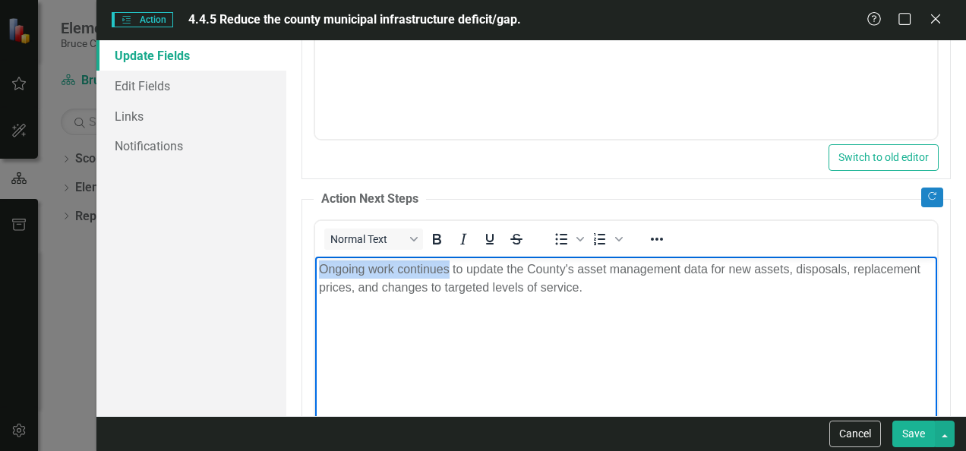
drag, startPoint x: 447, startPoint y: 270, endPoint x: 307, endPoint y: 254, distance: 140.6
click at [315, 256] on html "Ongoing work continues to update the County's asset management data for new ass…" at bounding box center [626, 370] width 622 height 228
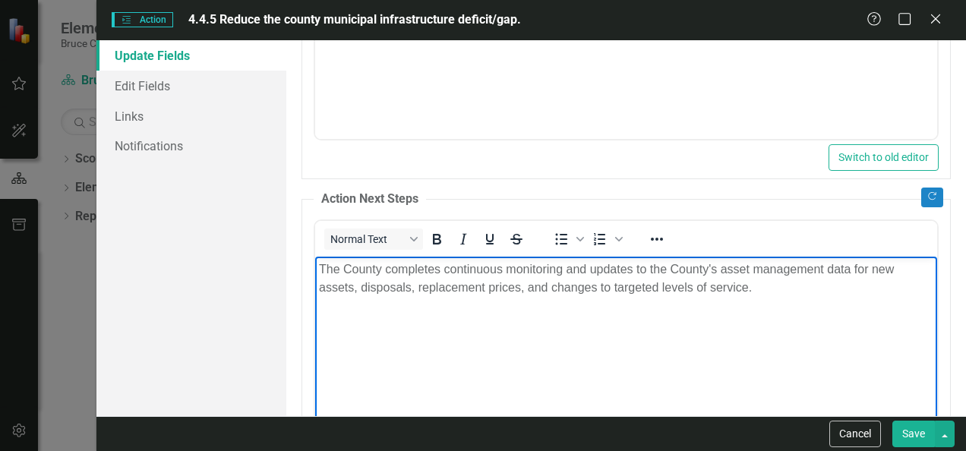
click at [803, 314] on body "The County completes continuous monitoring and updates to the County's asset ma…" at bounding box center [626, 370] width 622 height 228
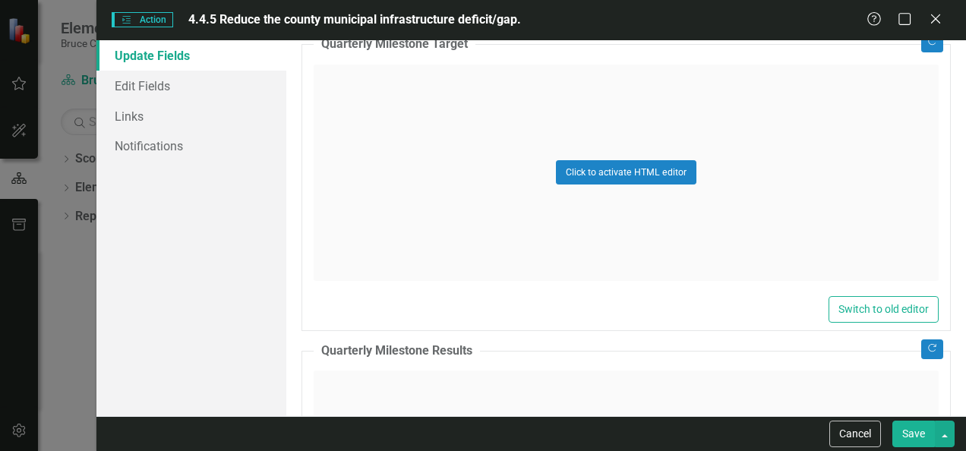
scroll to position [1232, 0]
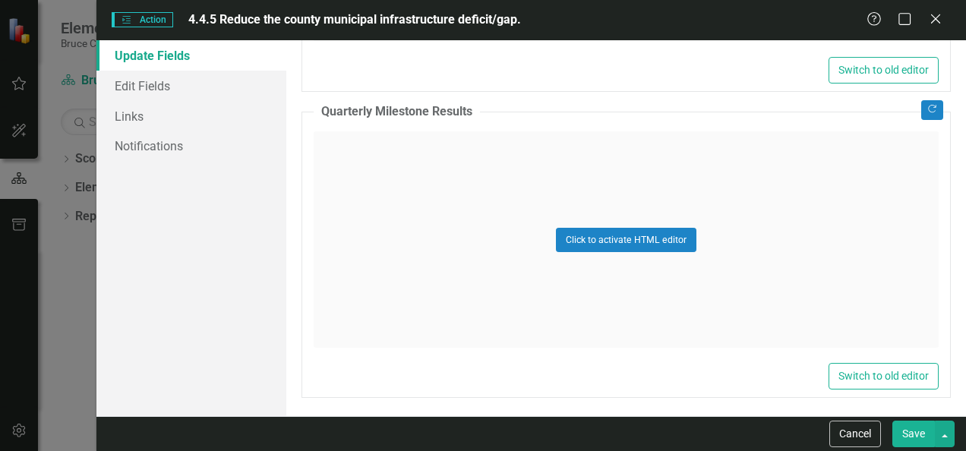
click at [913, 435] on button "Save" at bounding box center [913, 434] width 43 height 27
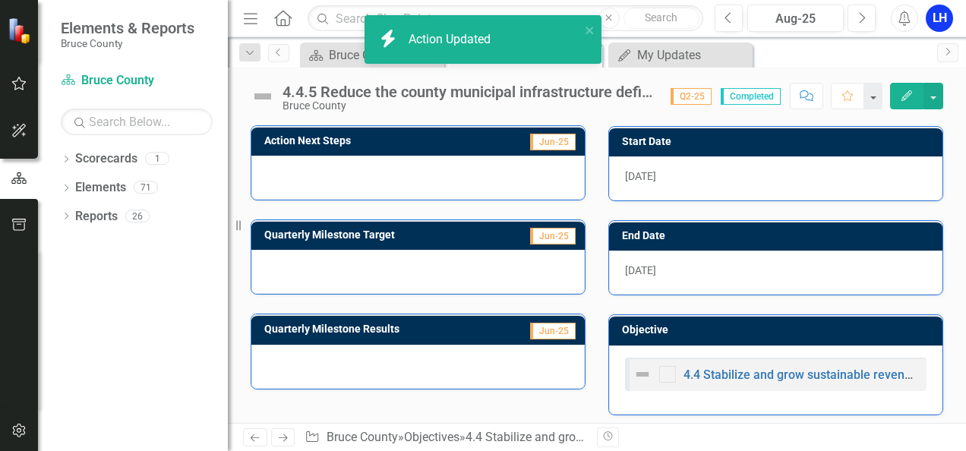
scroll to position [456, 0]
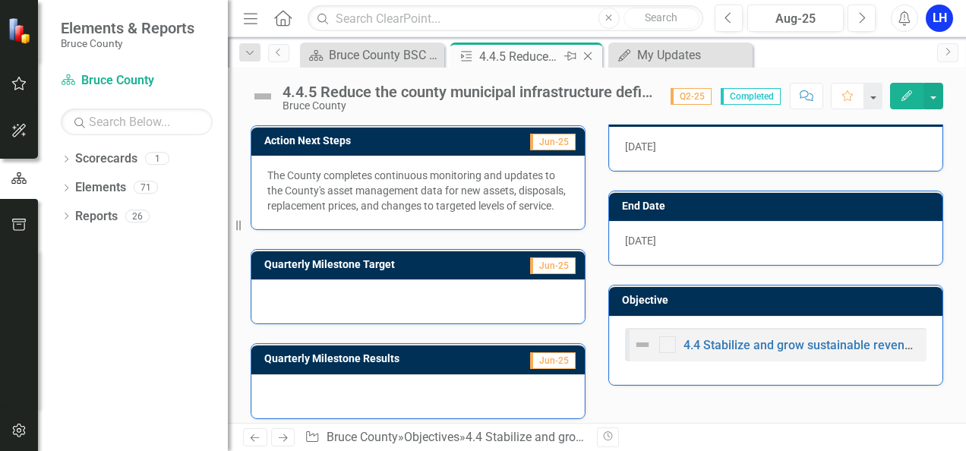
click at [591, 55] on icon "Close" at bounding box center [587, 56] width 15 height 12
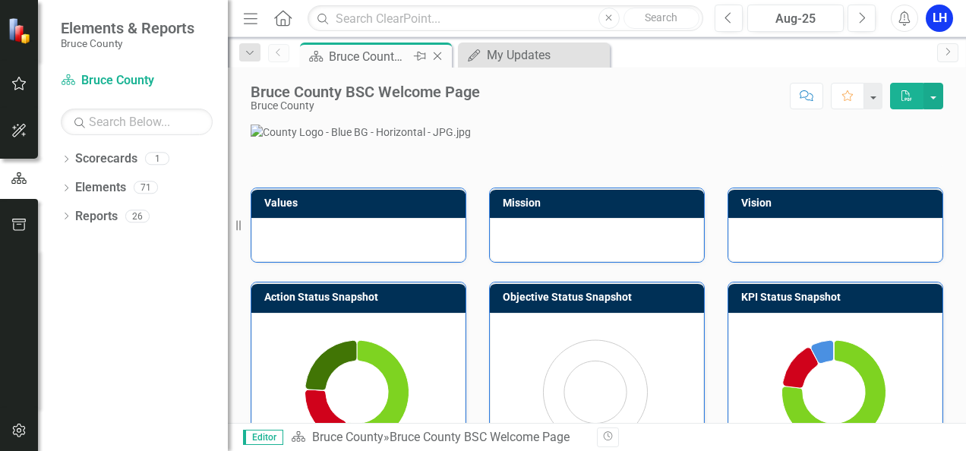
click at [365, 58] on div "Bruce County BSC Welcome Page" at bounding box center [369, 56] width 81 height 19
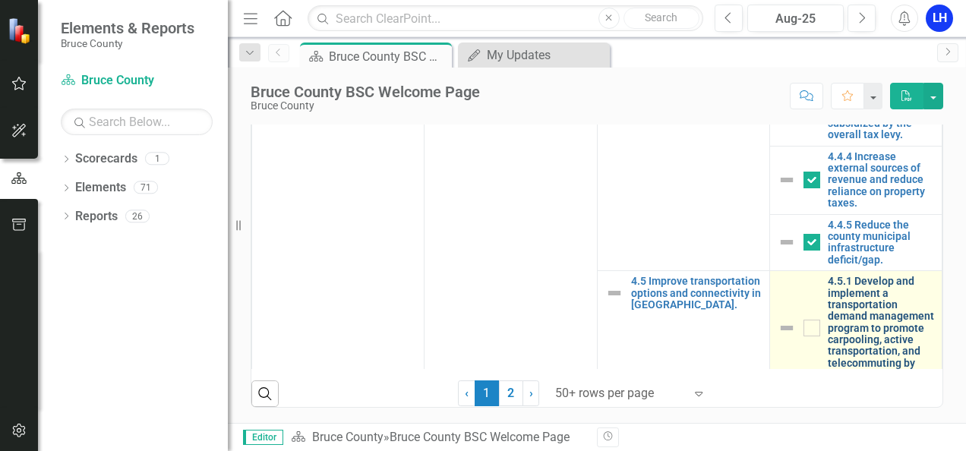
scroll to position [3493, 0]
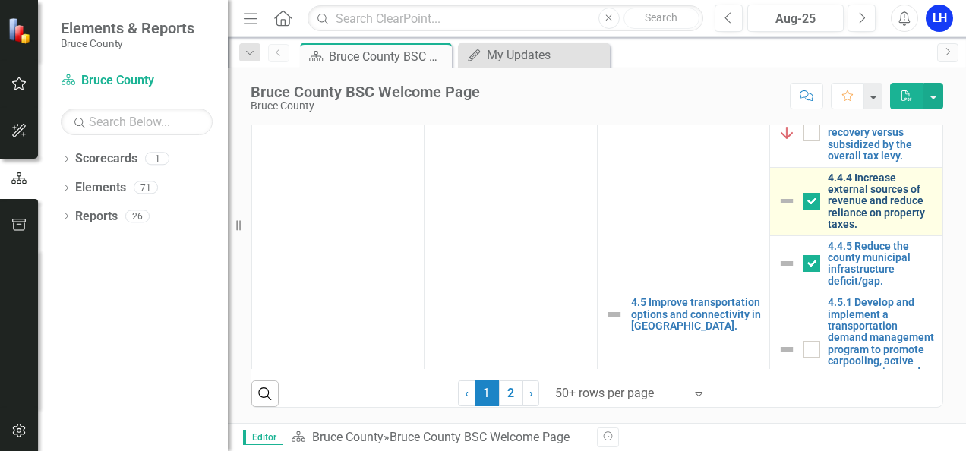
click at [857, 231] on link "4.4.4 Increase external sources of revenue and reduce reliance on property taxe…" at bounding box center [881, 201] width 106 height 58
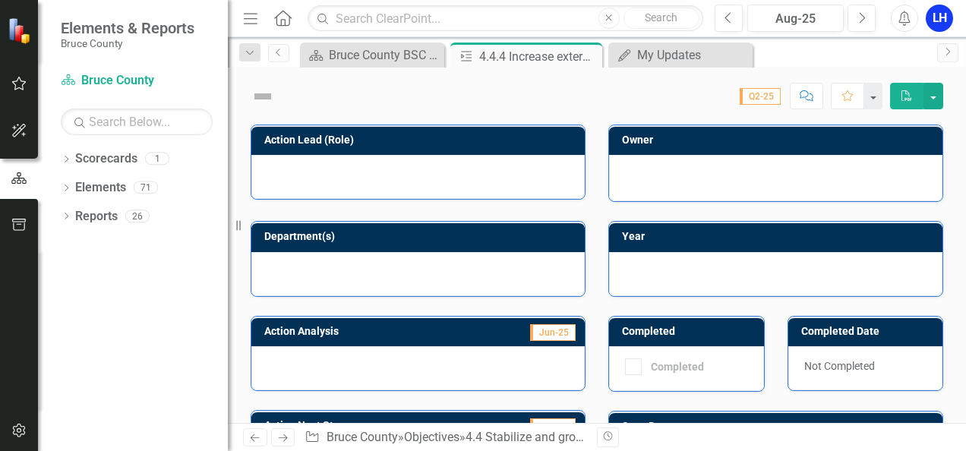
checkbox input "true"
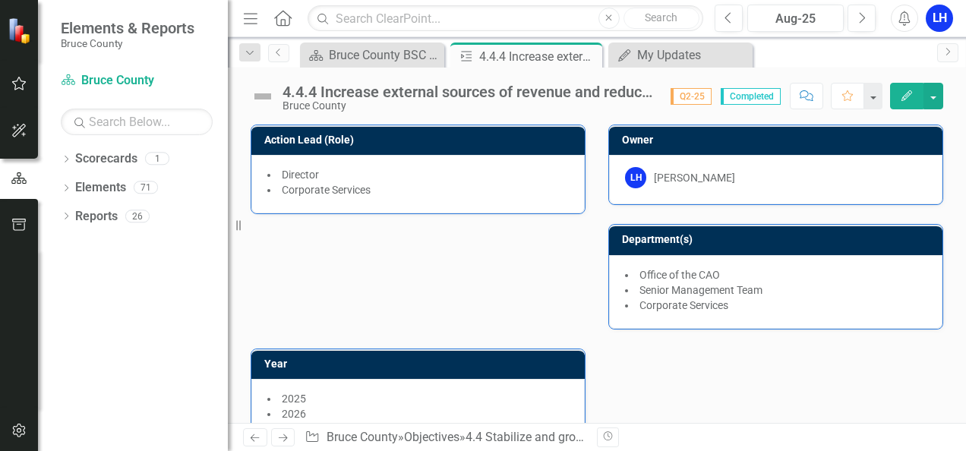
click at [904, 91] on icon "Edit" at bounding box center [907, 95] width 14 height 11
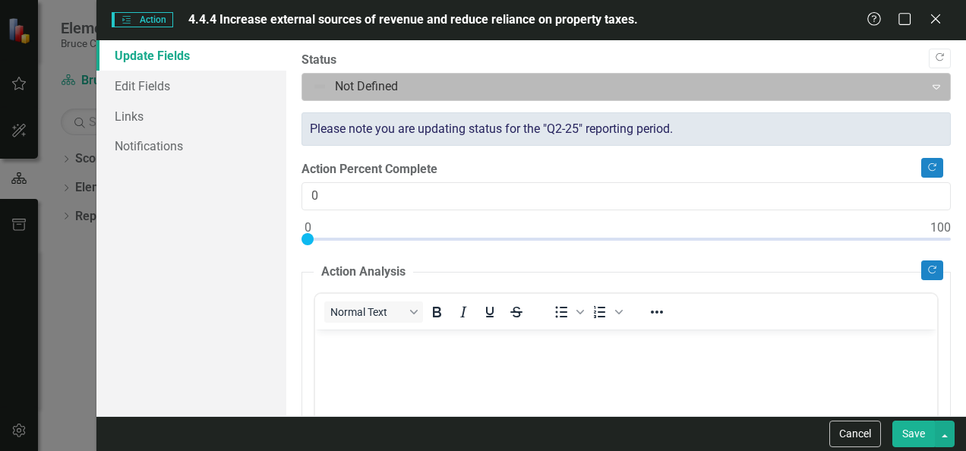
click at [436, 77] on div at bounding box center [613, 87] width 602 height 20
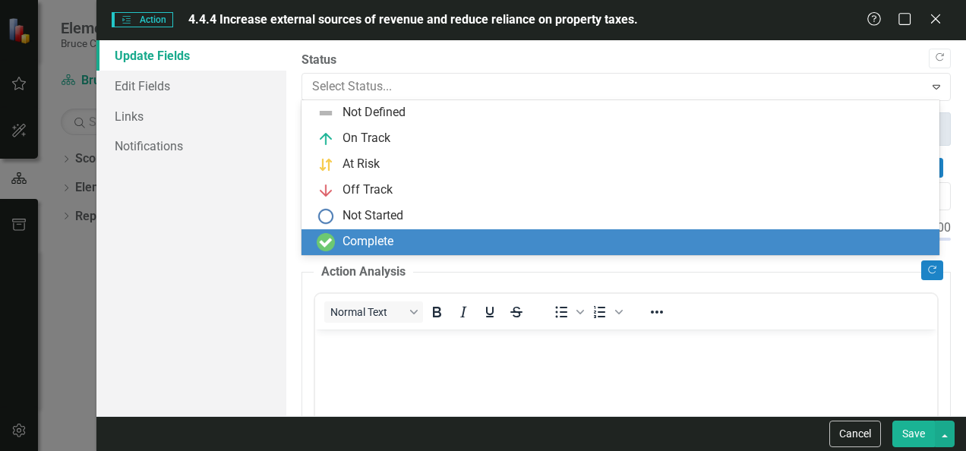
click at [372, 240] on div "Complete" at bounding box center [367, 241] width 51 height 17
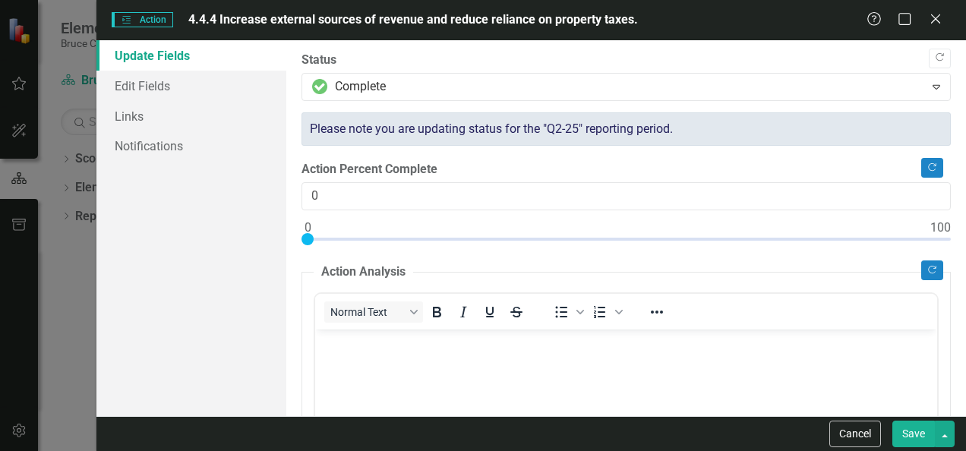
click at [360, 361] on body "Rich Text Area. Press ALT-0 for help." at bounding box center [626, 443] width 622 height 228
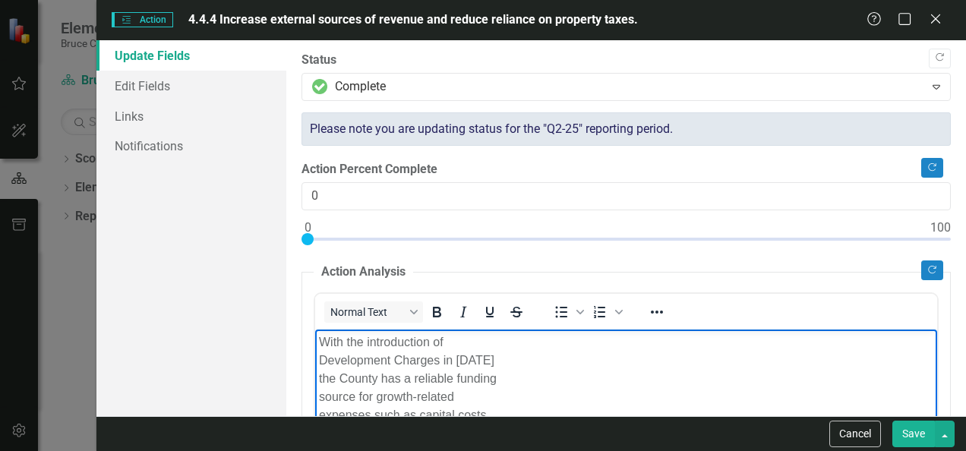
scroll to position [46, 0]
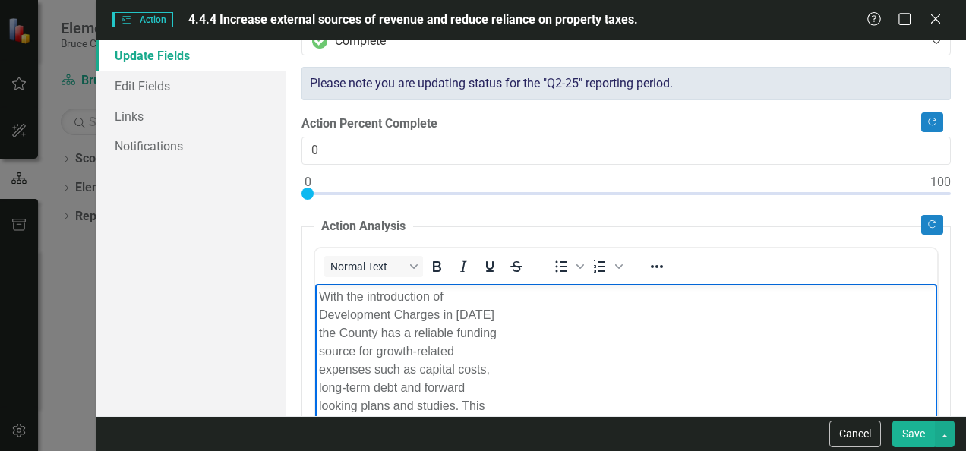
click at [319, 312] on p "With the introduction of Development Charges in [DATE] the County has a reliabl…" at bounding box center [626, 360] width 614 height 146
click at [319, 314] on p "With the introduction of Development Charges in [DATE] the County has a reliabl…" at bounding box center [626, 351] width 614 height 128
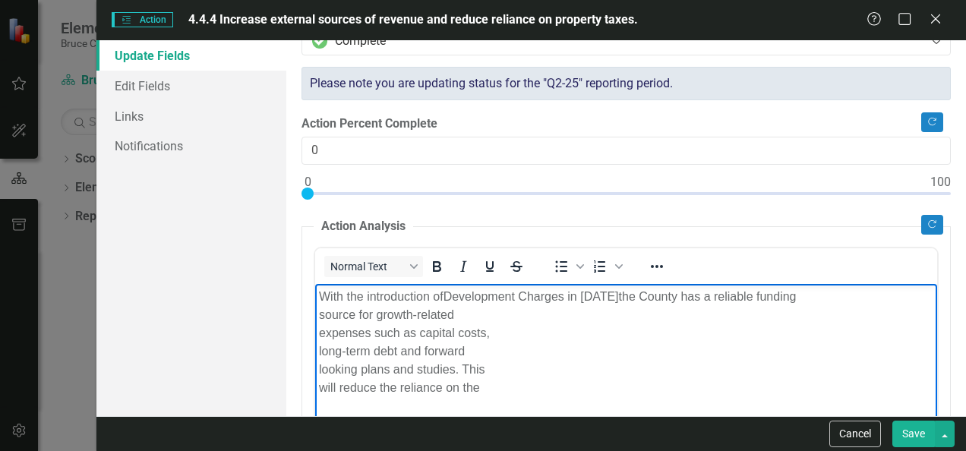
click at [320, 314] on p "With the introduction of Development Charges in [DATE] the County has a reliabl…" at bounding box center [626, 341] width 614 height 109
click at [317, 333] on body "With the introduction of Development Charges in [DATE] the County has a reliabl…" at bounding box center [626, 397] width 622 height 228
click at [317, 332] on body "With the introduction of Development Charges in [DATE] the County has a reliabl…" at bounding box center [626, 397] width 622 height 228
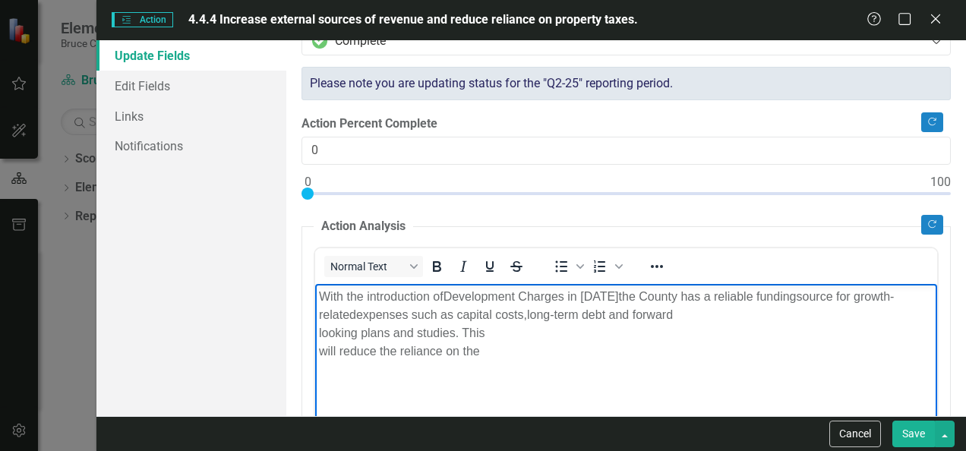
click at [317, 332] on body "With the introduction of Development Charges in [DATE] the County has a reliabl…" at bounding box center [626, 397] width 622 height 228
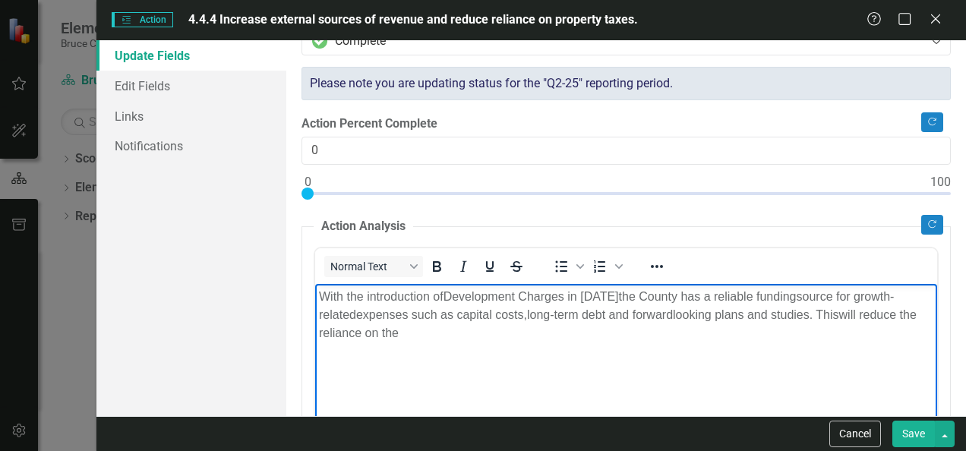
click at [428, 338] on p "With the introduction of Development Charges in [DATE] the County has a reliabl…" at bounding box center [626, 314] width 614 height 55
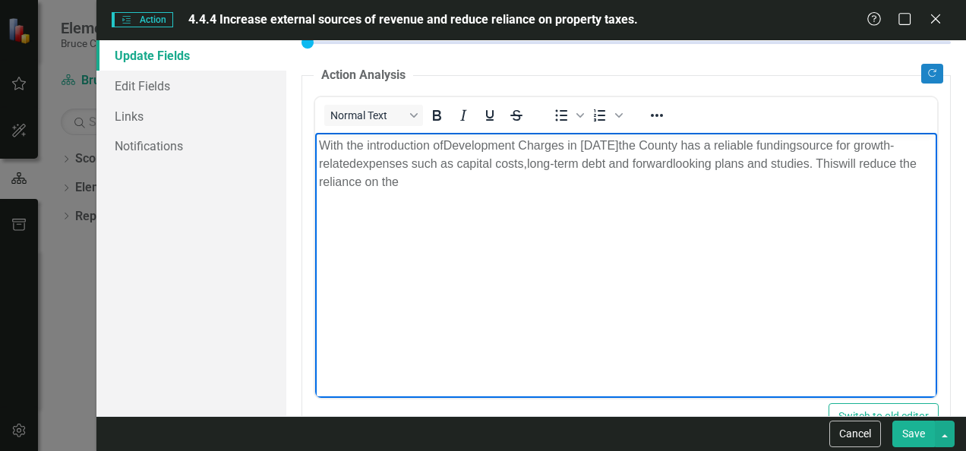
scroll to position [197, 0]
click at [443, 184] on p "With the introduction of Development Charges in [DATE] the County has a reliabl…" at bounding box center [626, 162] width 614 height 55
click at [905, 427] on button "Save" at bounding box center [913, 434] width 43 height 27
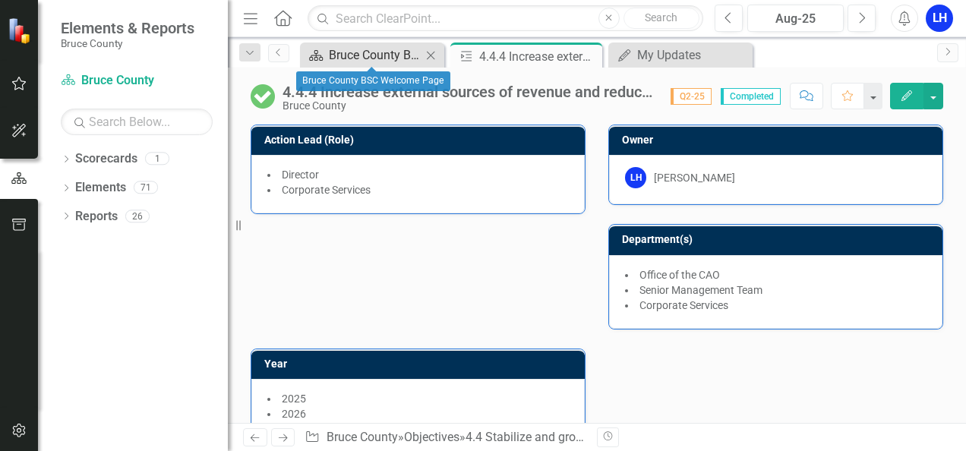
click at [402, 52] on div "Bruce County BSC Welcome Page" at bounding box center [375, 55] width 93 height 19
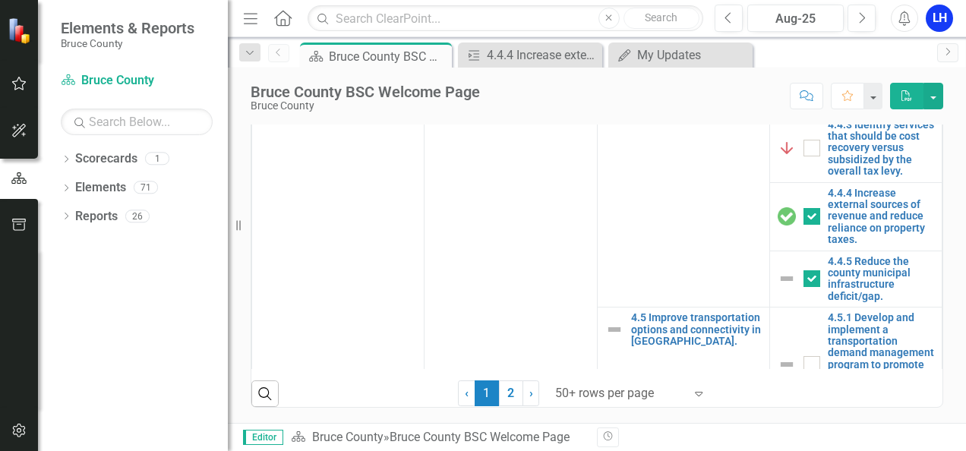
scroll to position [3569, 0]
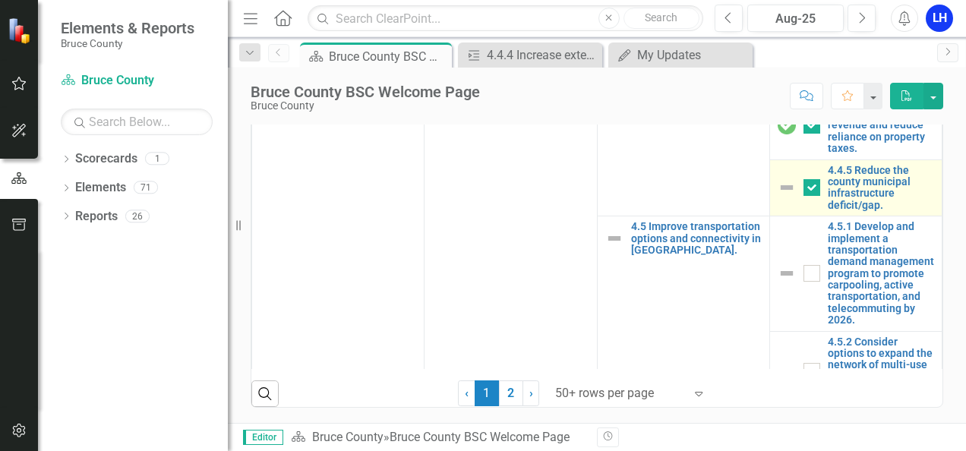
click at [777, 197] on img at bounding box center [786, 187] width 18 height 18
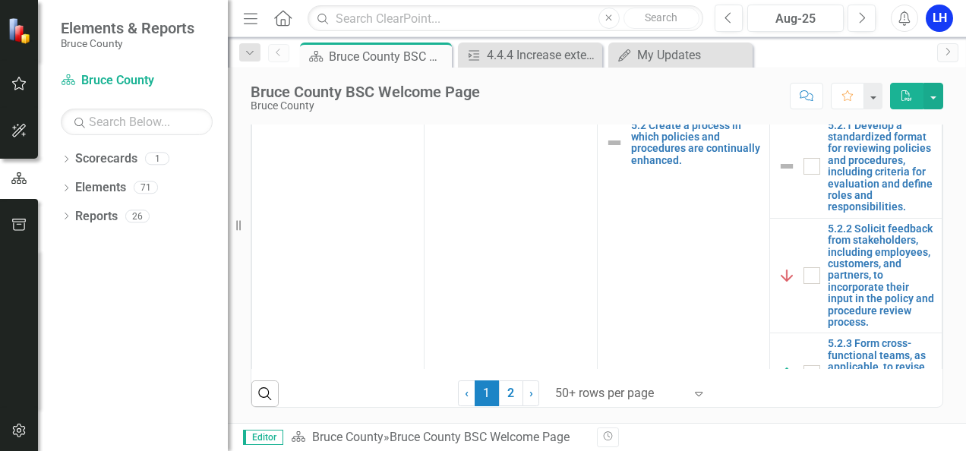
scroll to position [4252, 0]
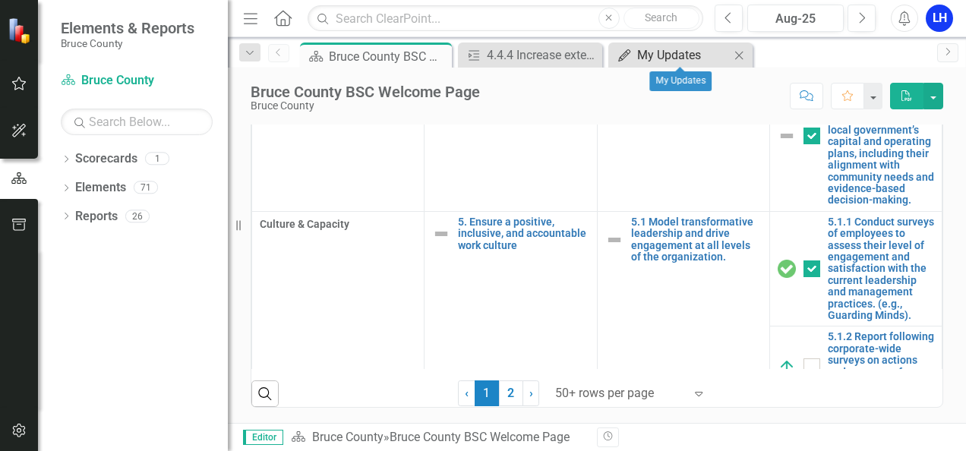
click at [648, 50] on div "My Updates" at bounding box center [683, 55] width 93 height 19
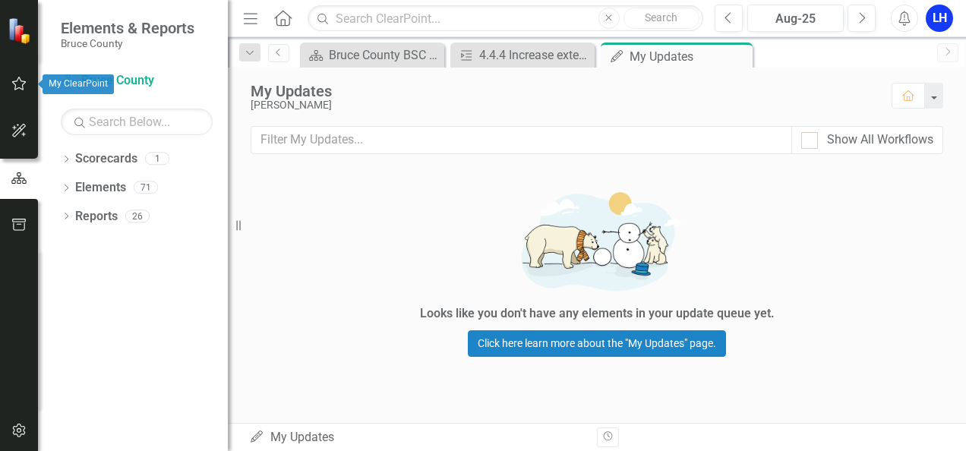
click at [22, 90] on icon "button" at bounding box center [19, 84] width 14 height 14
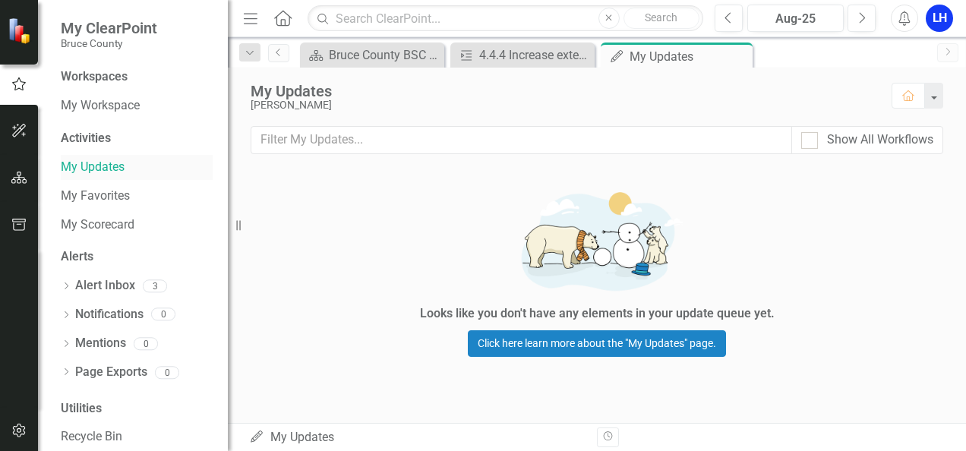
click at [102, 159] on link "My Updates" at bounding box center [137, 167] width 152 height 17
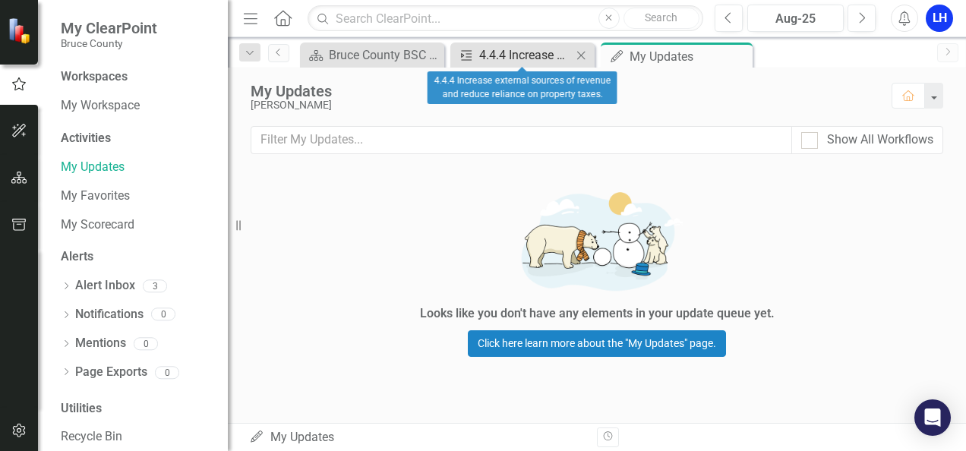
click at [522, 47] on div "4.4.4 Increase external sources of revenue and reduce reliance on property taxe…" at bounding box center [525, 55] width 93 height 19
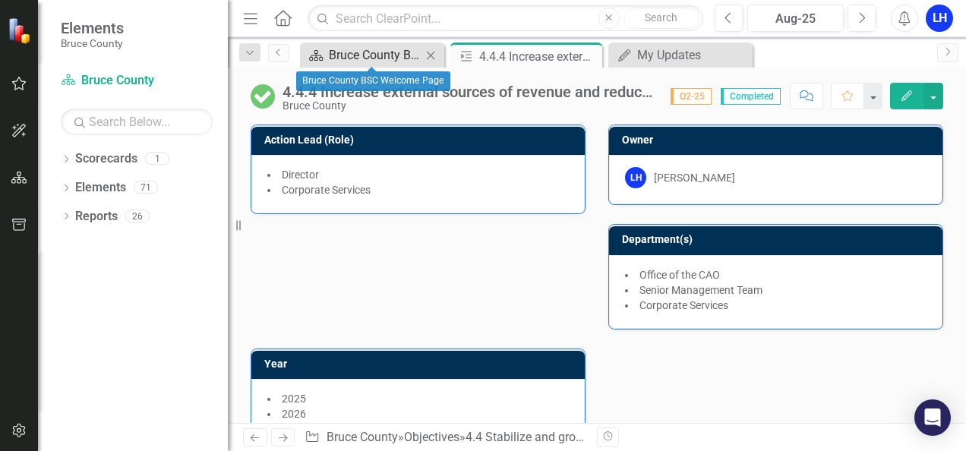
click at [364, 55] on div "Bruce County BSC Welcome Page" at bounding box center [375, 55] width 93 height 19
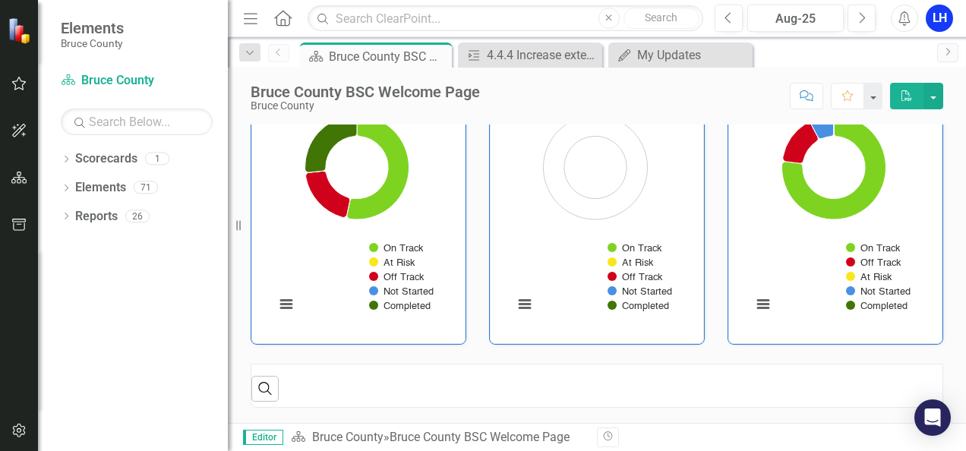
scroll to position [456, 0]
click at [19, 87] on icon "button" at bounding box center [19, 83] width 16 height 12
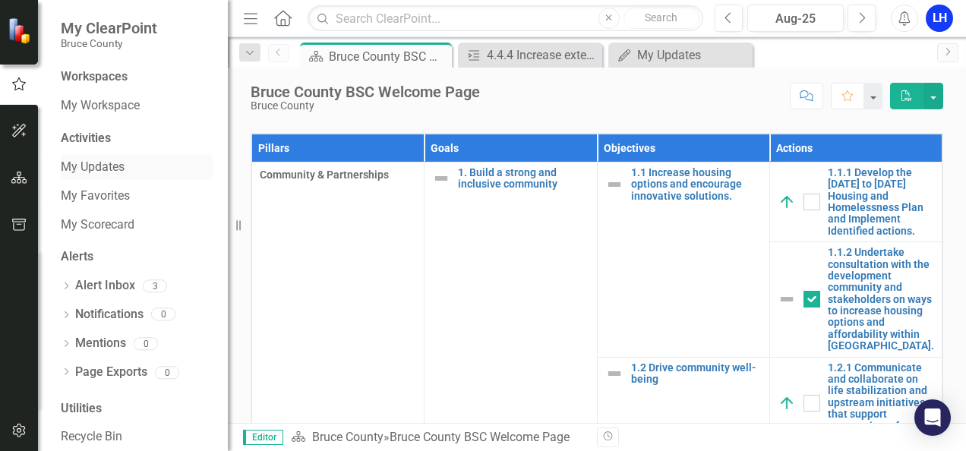
click at [71, 166] on link "My Updates" at bounding box center [137, 167] width 152 height 17
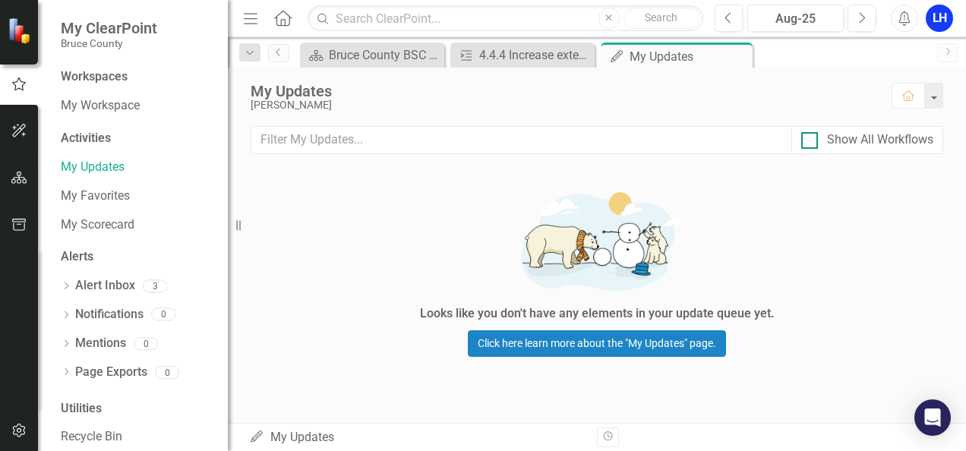
click at [807, 142] on div at bounding box center [809, 140] width 17 height 17
click at [807, 142] on input "Show All Workflows" at bounding box center [806, 137] width 10 height 10
checkbox input "true"
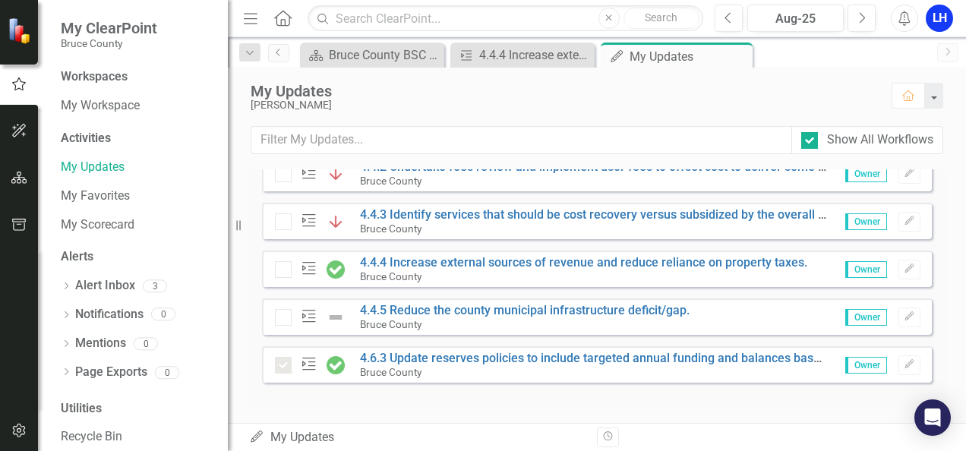
scroll to position [497, 0]
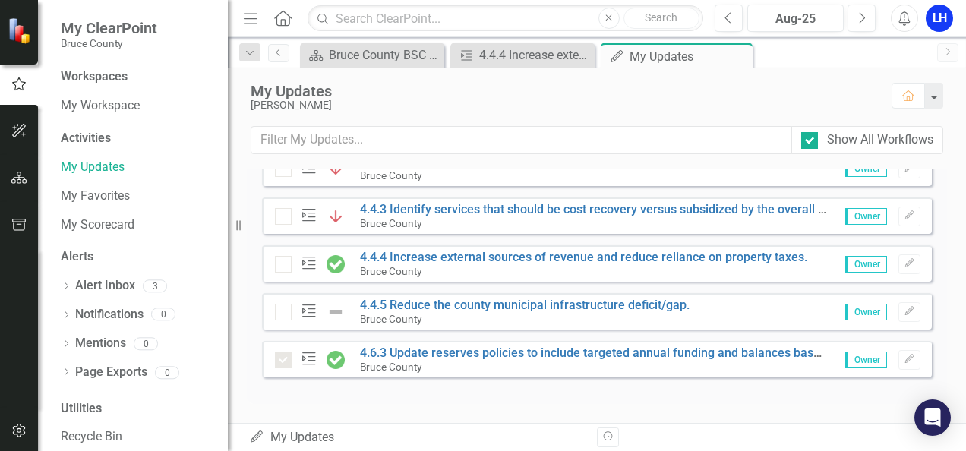
click at [287, 317] on div at bounding box center [283, 312] width 17 height 17
drag, startPoint x: 404, startPoint y: 316, endPoint x: 408, endPoint y: 305, distance: 11.6
click at [405, 316] on small "Bruce County" at bounding box center [390, 319] width 61 height 12
click at [639, 303] on link "4.4.5 Reduce the county municipal infrastructure deficit/gap." at bounding box center [525, 305] width 330 height 14
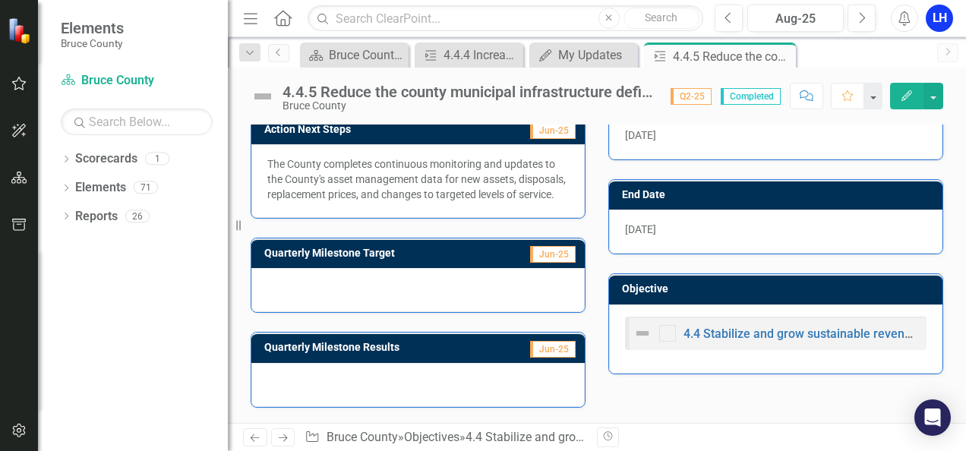
scroll to position [475, 0]
click at [934, 96] on button "button" at bounding box center [933, 96] width 20 height 27
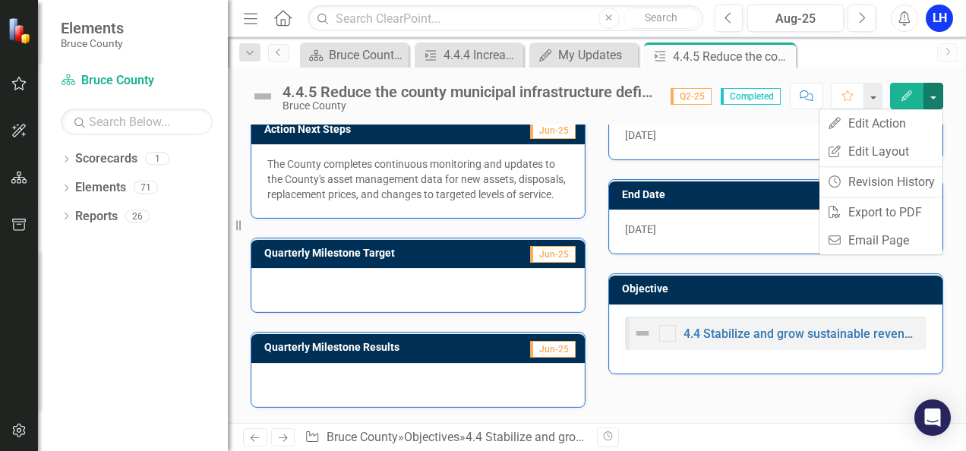
click at [692, 380] on div "Action Analysis Jun-25 Completed through the adoption of the Asset Management P…" at bounding box center [596, 188] width 715 height 437
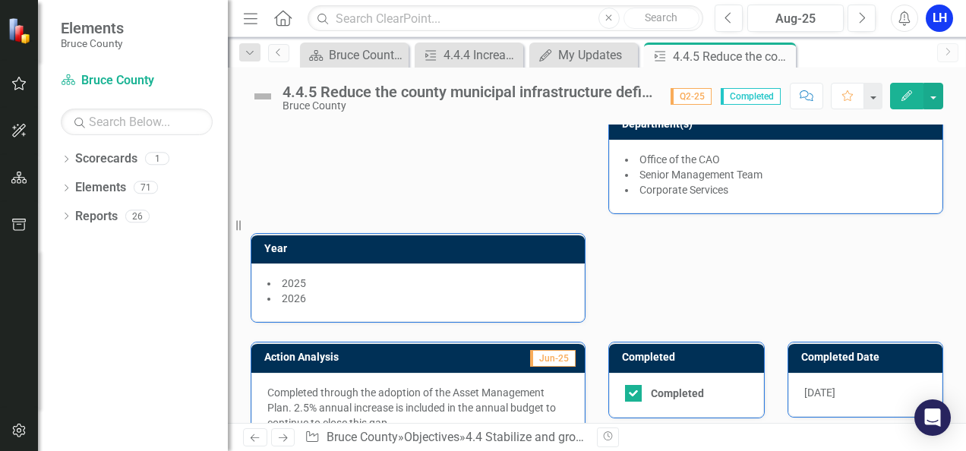
scroll to position [0, 0]
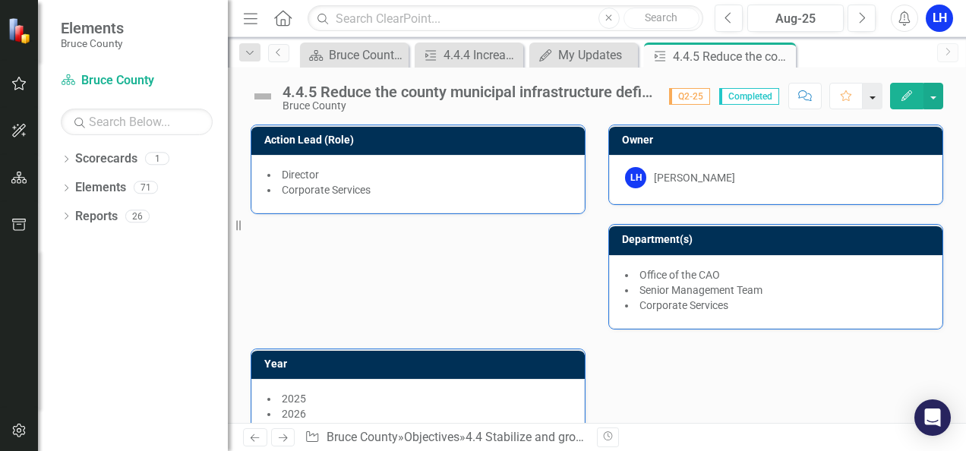
click at [879, 96] on button "button" at bounding box center [873, 96] width 20 height 27
click at [886, 61] on div "Scorecard Bruce County BSC Welcome Page Close Action 4.4.4 Increase external so…" at bounding box center [613, 55] width 632 height 24
click at [939, 99] on button "button" at bounding box center [933, 96] width 20 height 27
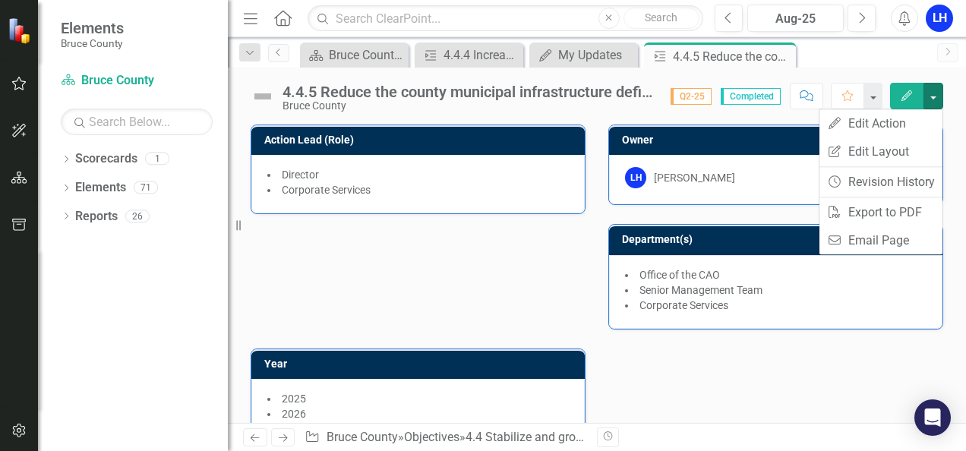
click at [890, 68] on div "4.4.5 Reduce the county municipal infrastructure deficit/gap. Bruce County Scor…" at bounding box center [597, 91] width 738 height 46
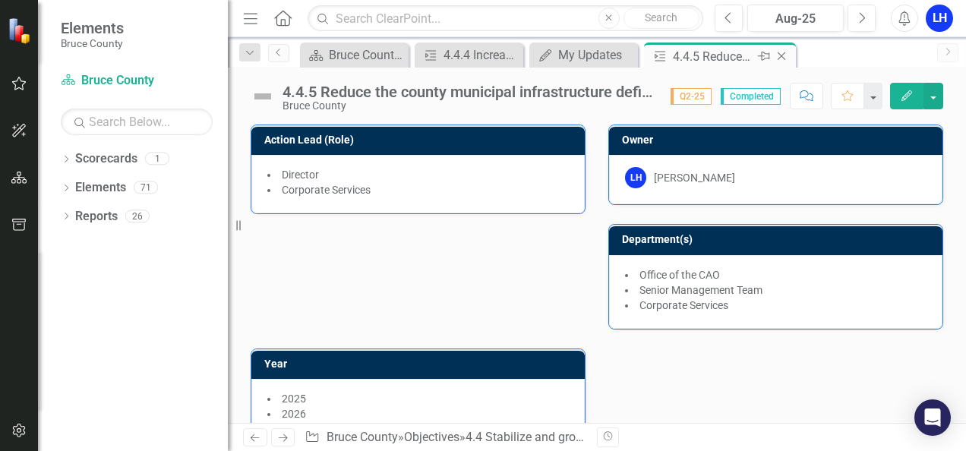
click at [784, 53] on icon "Close" at bounding box center [781, 56] width 15 height 12
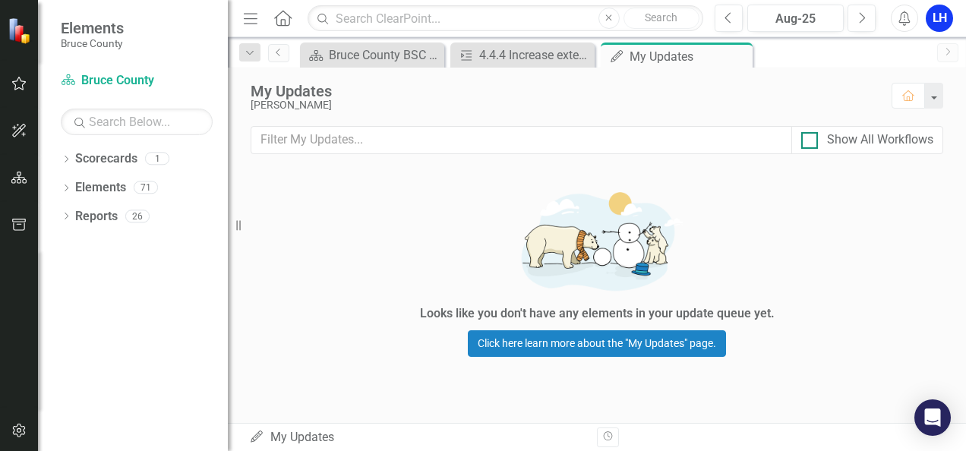
click at [806, 137] on input "Show All Workflows" at bounding box center [806, 137] width 10 height 10
checkbox input "true"
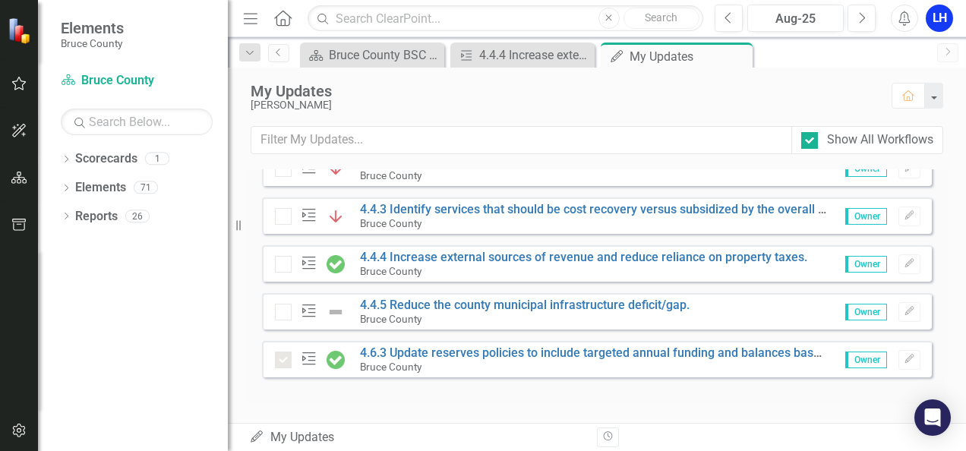
scroll to position [497, 0]
click at [285, 314] on div at bounding box center [283, 312] width 17 height 17
click at [307, 316] on icon "Action" at bounding box center [309, 310] width 20 height 15
click at [374, 307] on link "4.4.5 Reduce the county municipal infrastructure deficit/gap." at bounding box center [525, 305] width 330 height 14
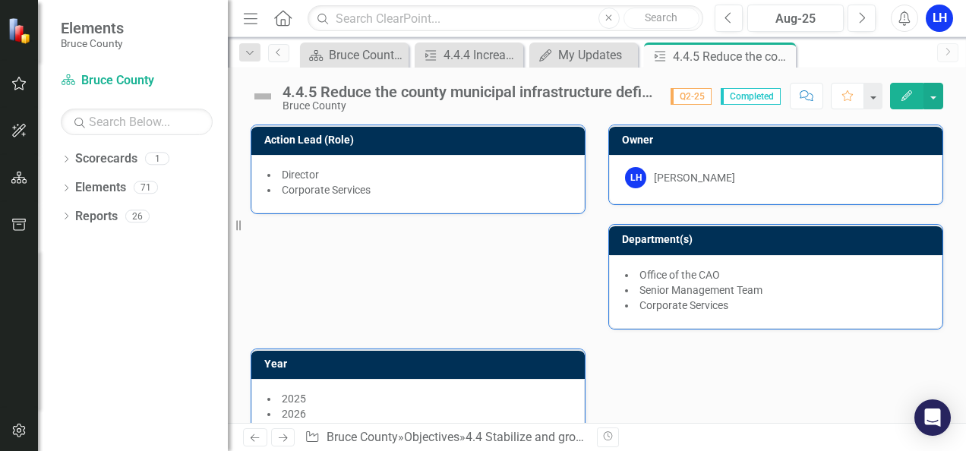
click at [747, 94] on span "Completed" at bounding box center [751, 96] width 60 height 17
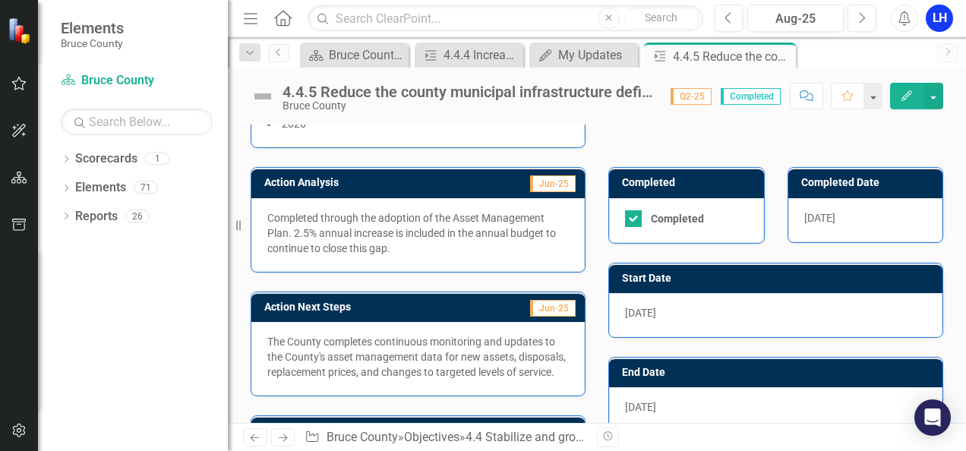
scroll to position [304, 0]
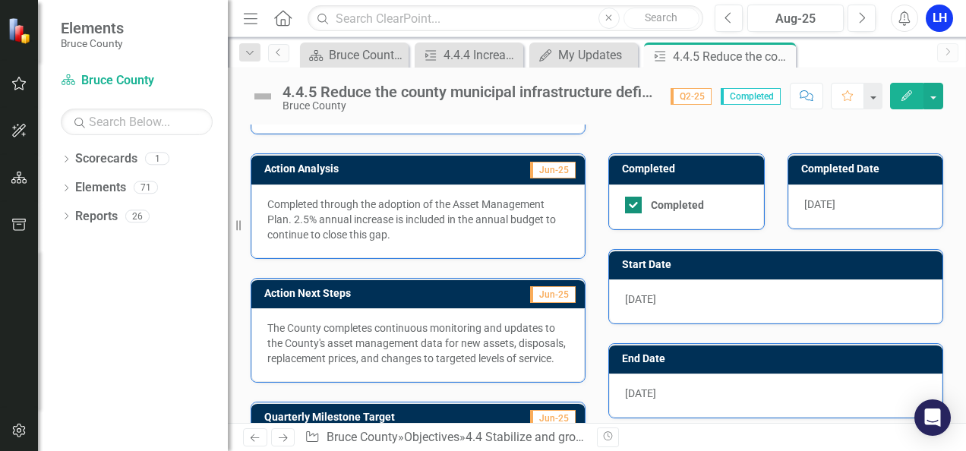
click at [662, 205] on div "Completed" at bounding box center [677, 205] width 53 height 0
click at [635, 198] on input "Completed" at bounding box center [630, 202] width 10 height 10
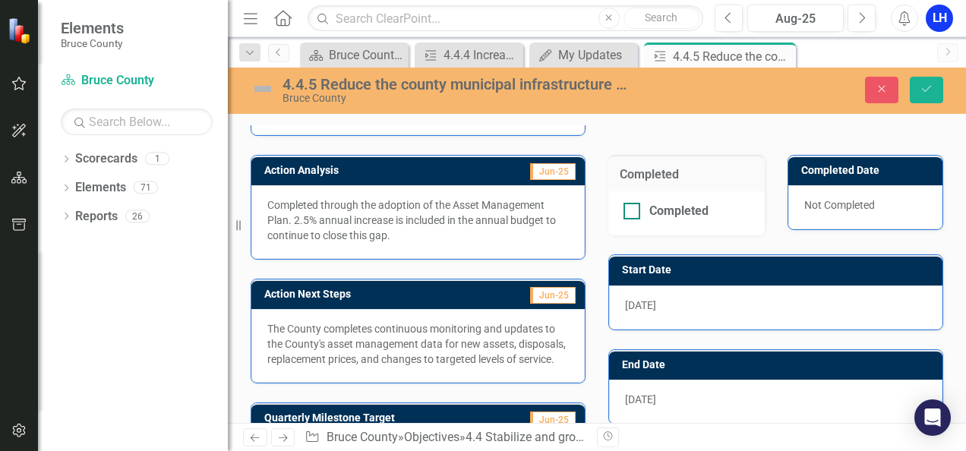
click at [623, 210] on div at bounding box center [631, 211] width 17 height 17
click at [623, 210] on input "Completed" at bounding box center [628, 208] width 10 height 10
checkbox input "true"
click at [931, 87] on icon "Save" at bounding box center [926, 89] width 14 height 11
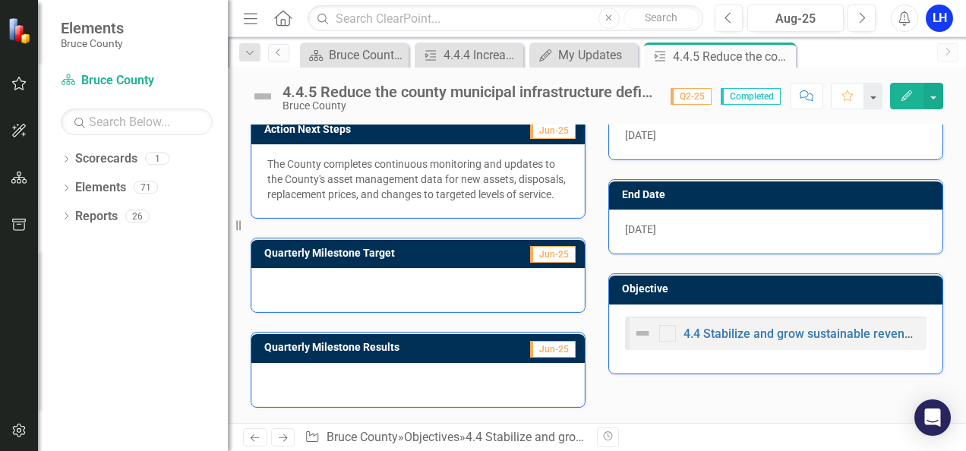
scroll to position [475, 0]
click at [904, 90] on icon "Edit" at bounding box center [907, 95] width 14 height 11
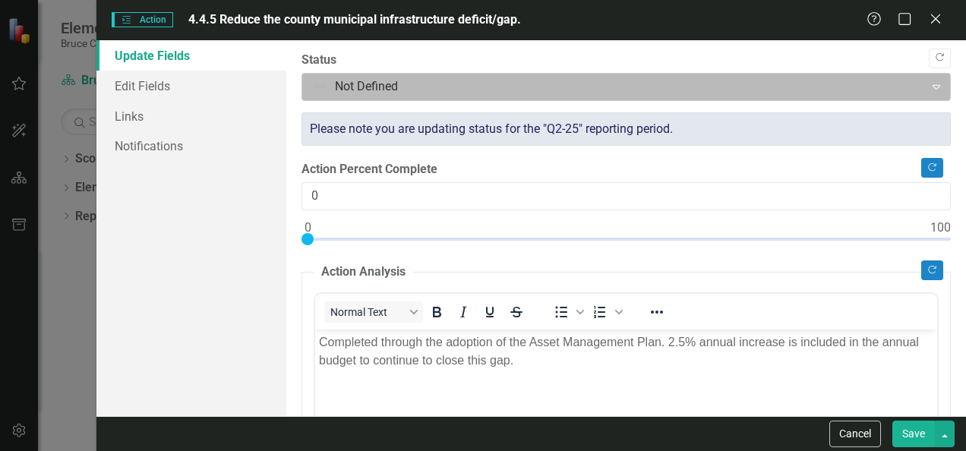
click at [418, 86] on div at bounding box center [613, 87] width 602 height 20
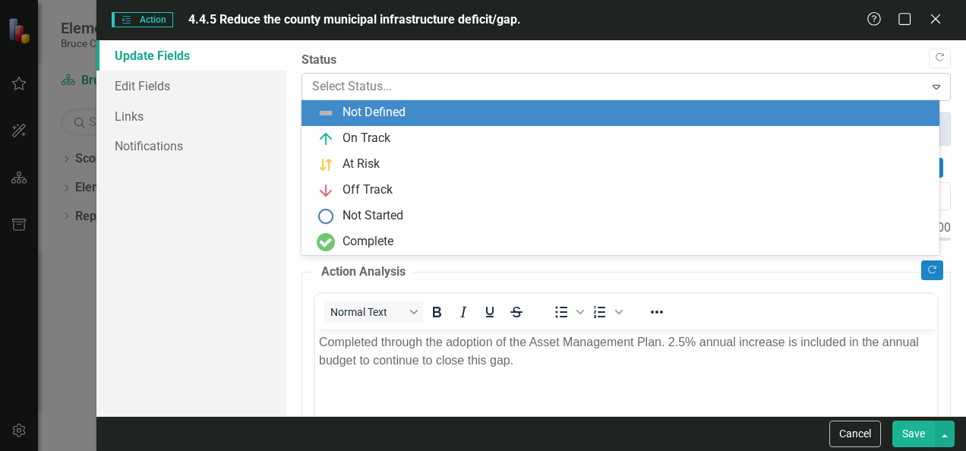
scroll to position [0, 0]
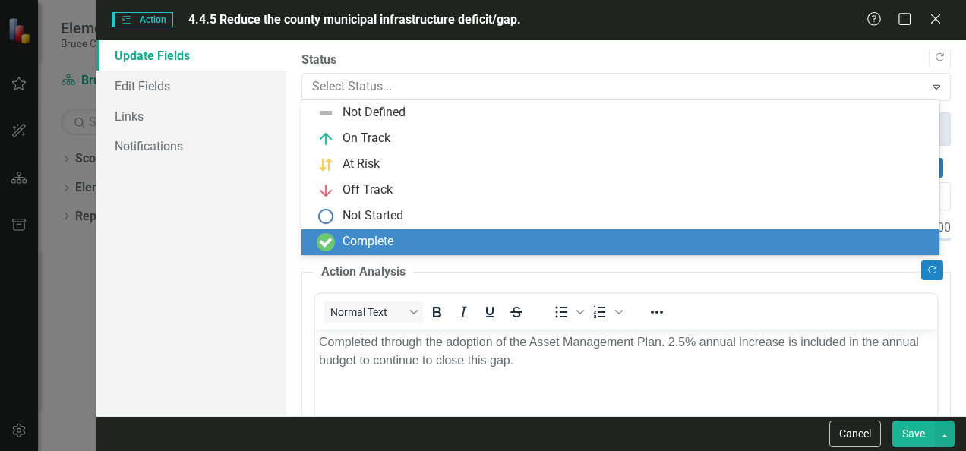
click at [359, 234] on div "Complete" at bounding box center [367, 241] width 51 height 17
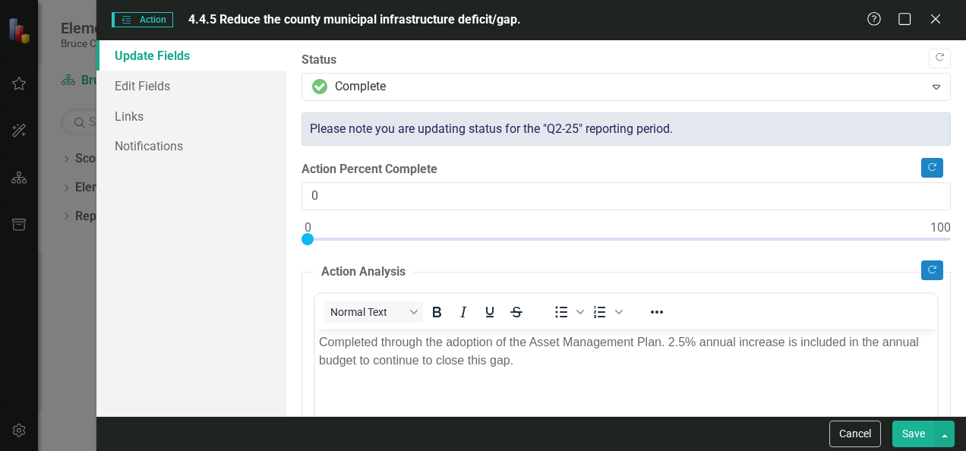
click at [911, 430] on button "Save" at bounding box center [913, 434] width 43 height 27
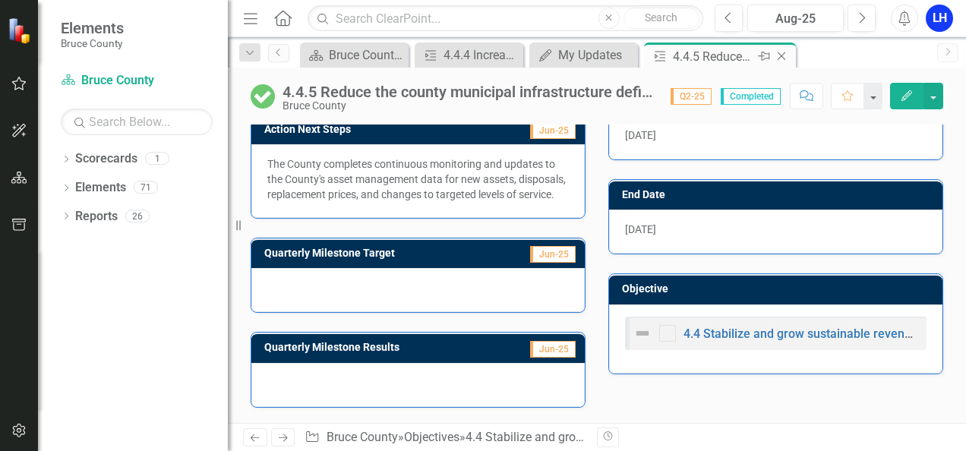
click at [785, 59] on icon "Close" at bounding box center [781, 56] width 15 height 12
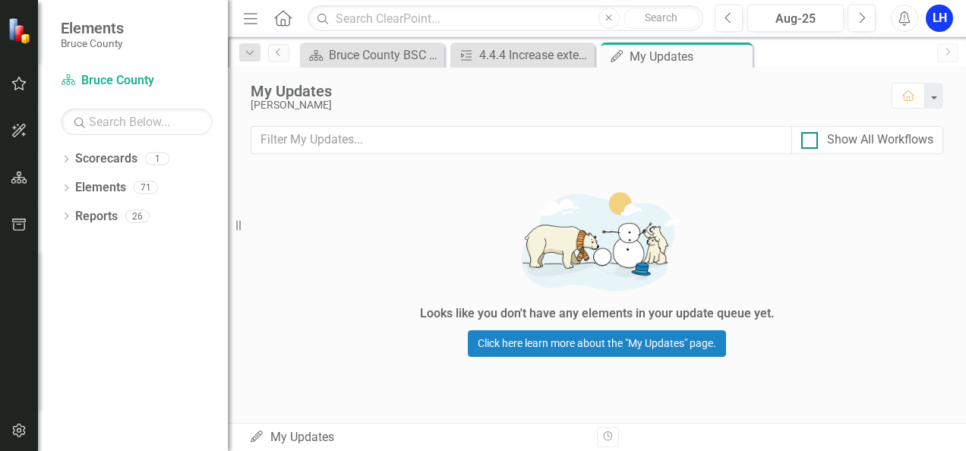
click at [809, 137] on input "Show All Workflows" at bounding box center [806, 137] width 10 height 10
checkbox input "true"
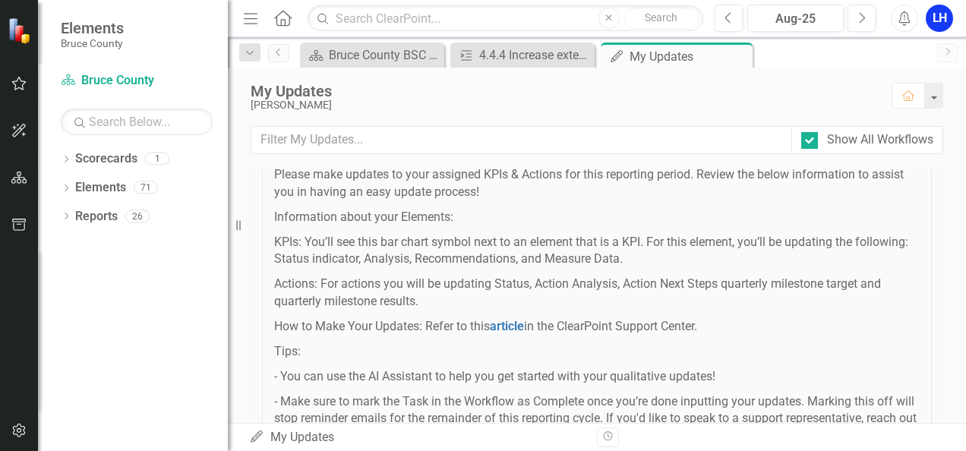
scroll to position [456, 0]
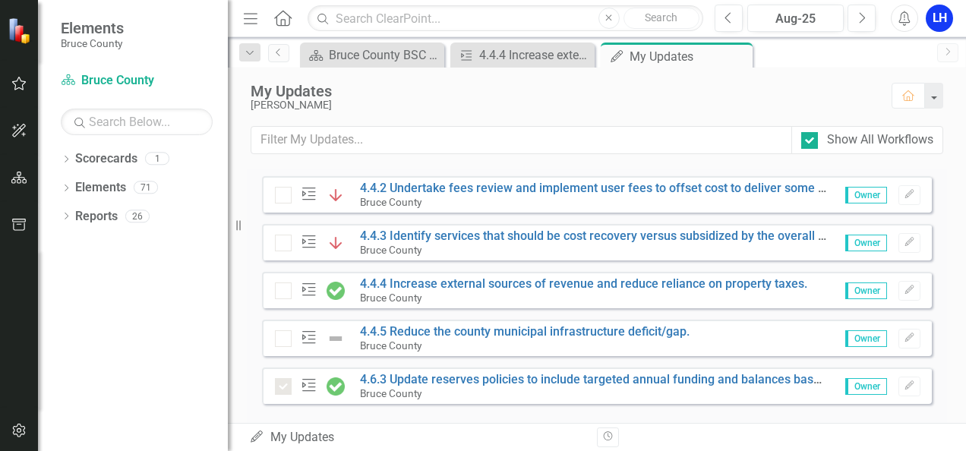
click at [287, 347] on div at bounding box center [283, 338] width 17 height 17
click at [334, 348] on img at bounding box center [335, 339] width 18 height 18
click at [409, 339] on link "4.4.5 Reduce the county municipal infrastructure deficit/gap." at bounding box center [525, 331] width 330 height 14
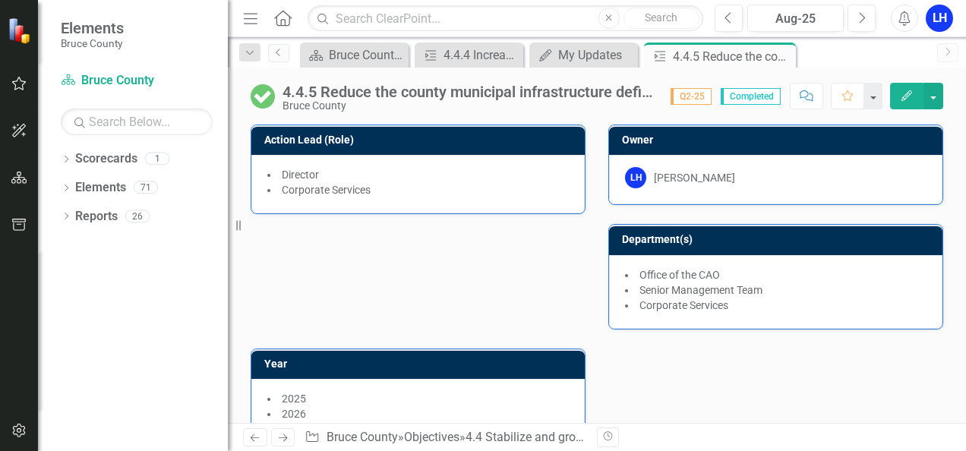
click at [900, 90] on icon "Edit" at bounding box center [907, 95] width 14 height 11
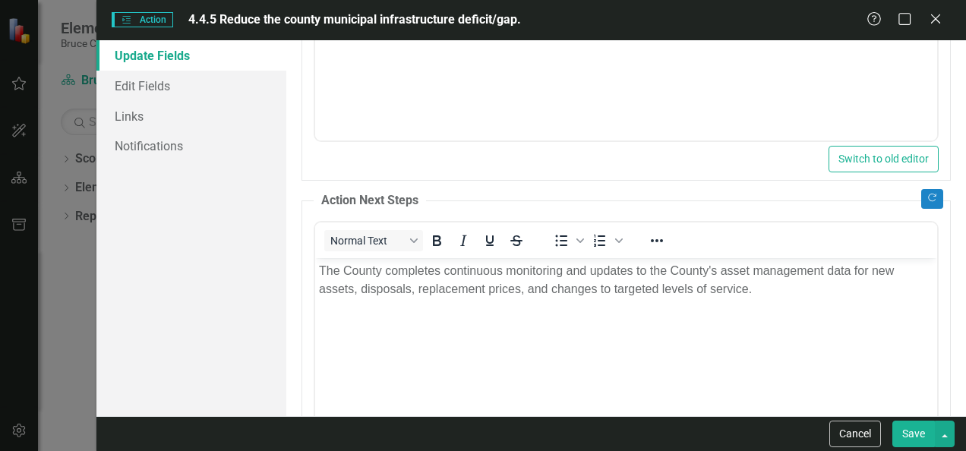
scroll to position [456, 0]
click at [917, 426] on button "Save" at bounding box center [913, 434] width 43 height 27
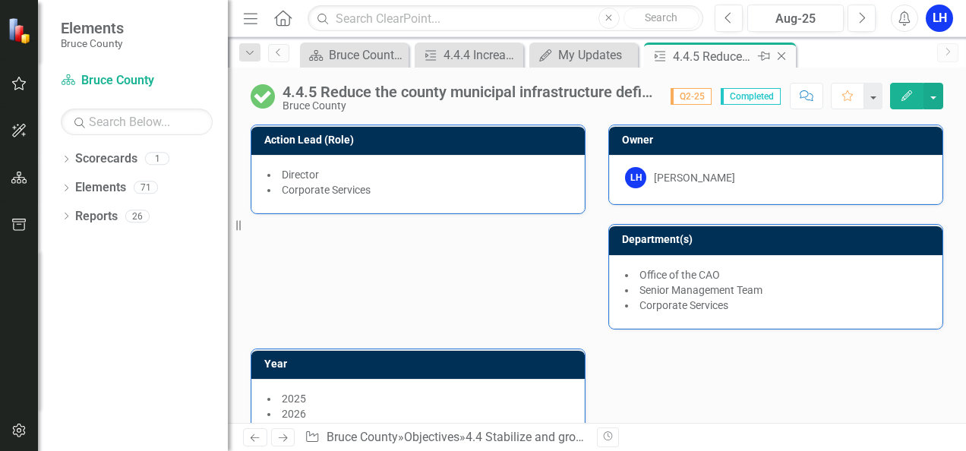
click at [786, 56] on icon "Close" at bounding box center [781, 56] width 15 height 12
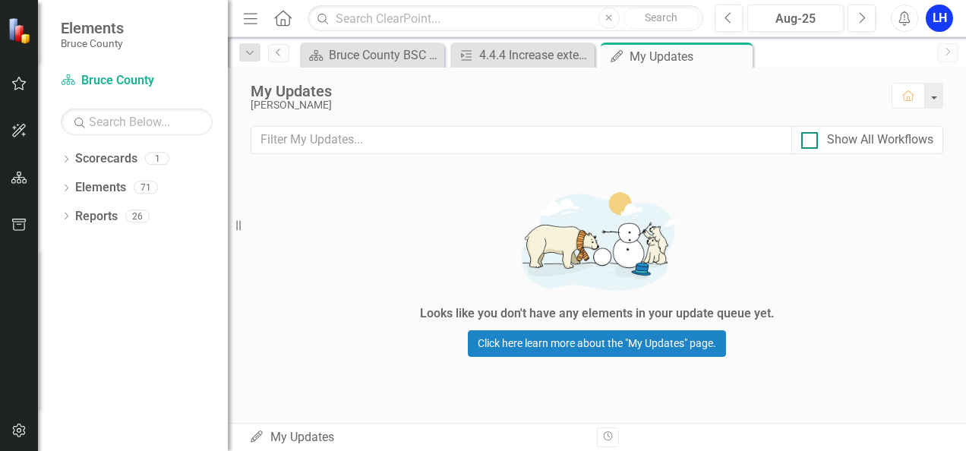
click at [809, 141] on div at bounding box center [809, 140] width 17 height 17
click at [809, 141] on input "Show All Workflows" at bounding box center [806, 137] width 10 height 10
checkbox input "true"
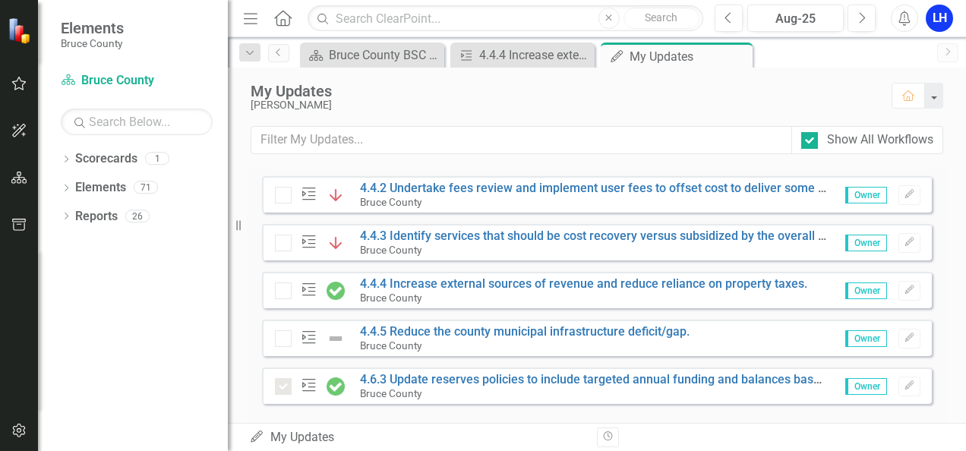
scroll to position [497, 0]
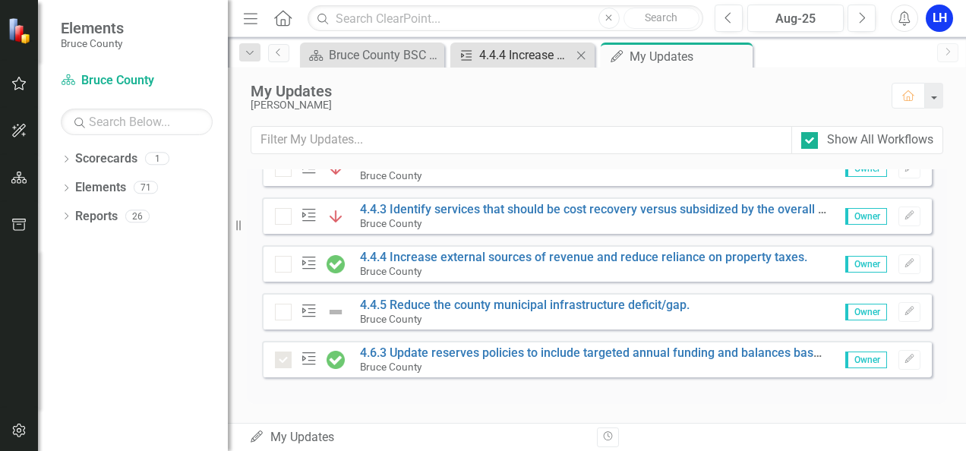
click at [548, 56] on div "4.4.4 Increase external sources of revenue and reduce reliance on property taxe…" at bounding box center [525, 55] width 93 height 19
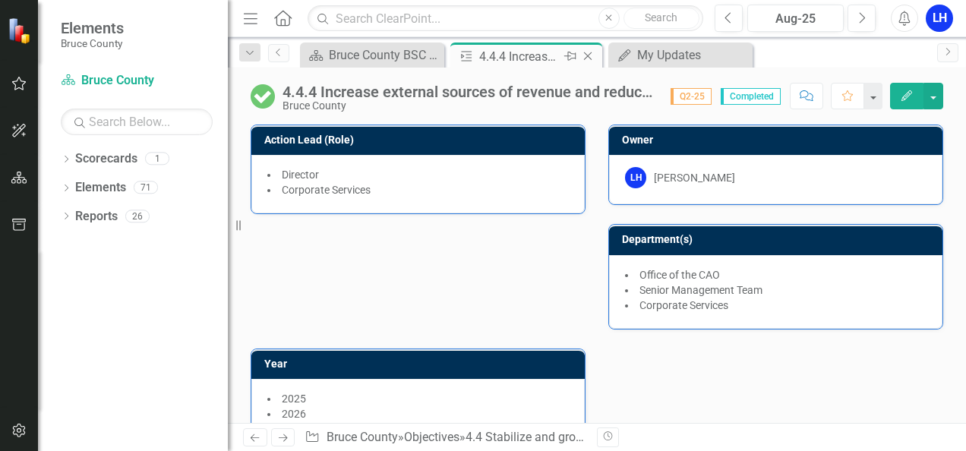
click at [586, 56] on icon at bounding box center [588, 56] width 8 height 8
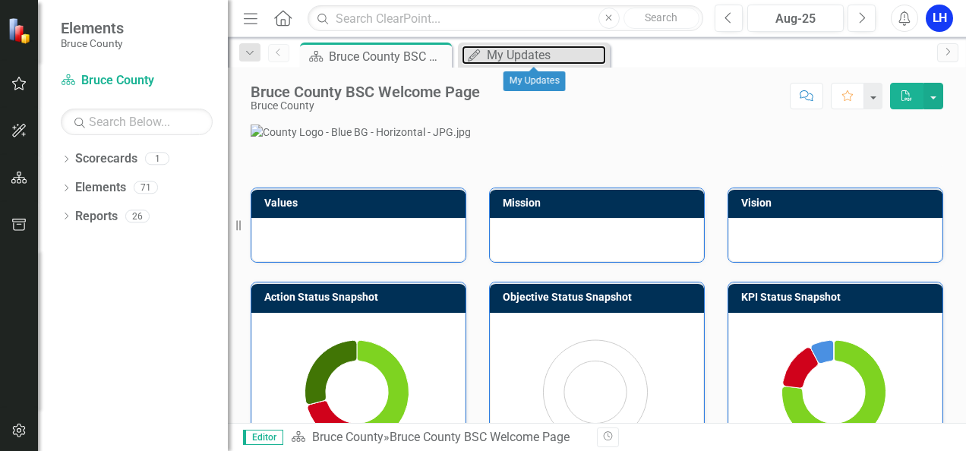
click at [500, 60] on div "My Updates" at bounding box center [546, 55] width 119 height 19
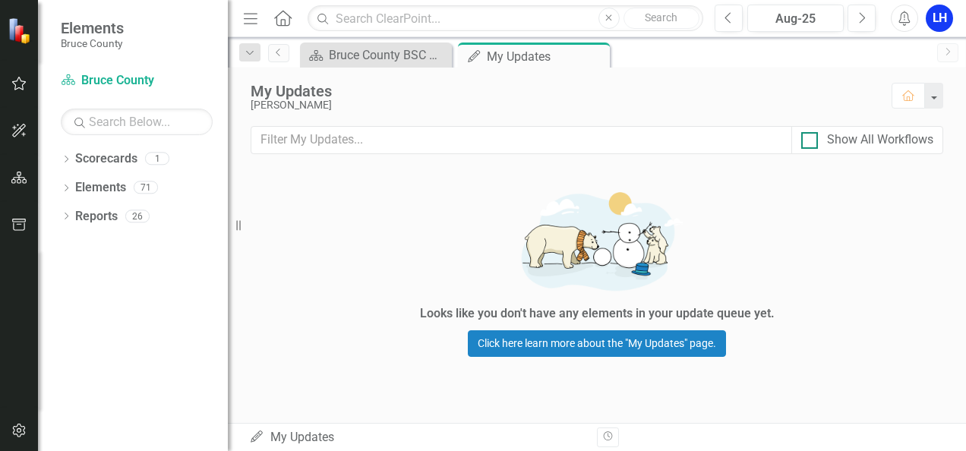
click at [813, 144] on div at bounding box center [809, 140] width 17 height 17
click at [811, 142] on input "Show All Workflows" at bounding box center [806, 137] width 10 height 10
checkbox input "true"
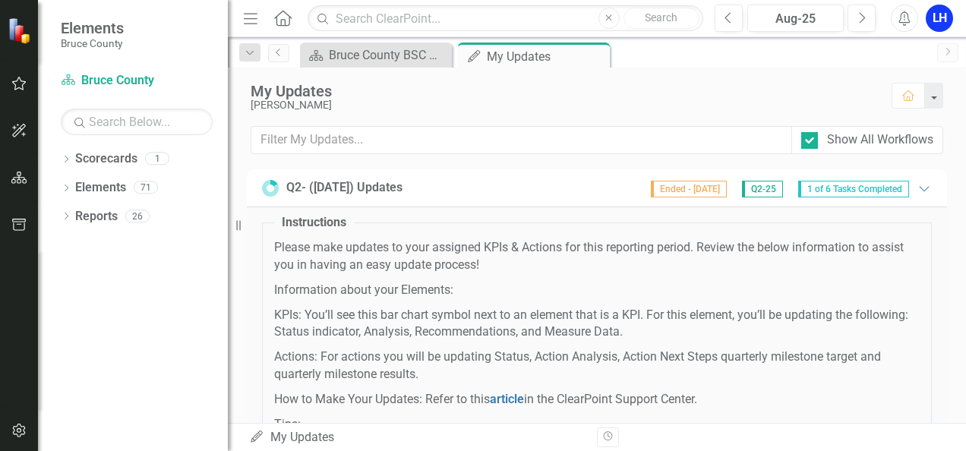
scroll to position [497, 0]
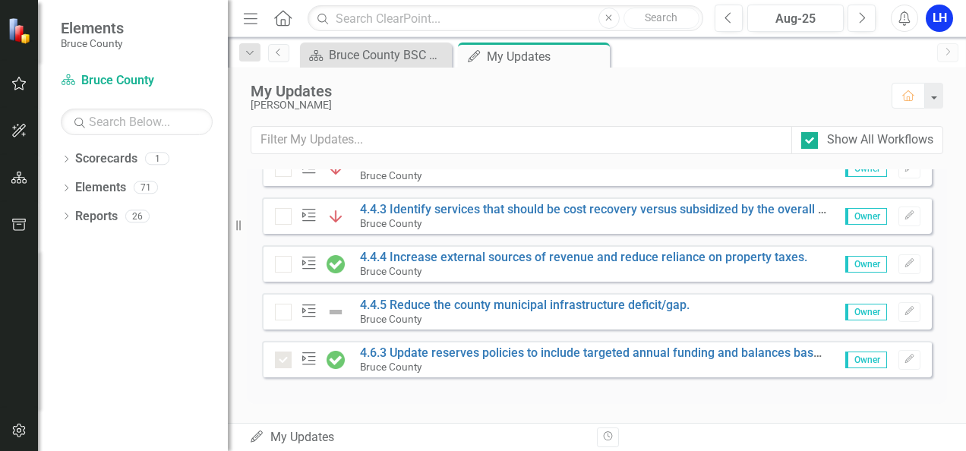
click at [329, 314] on img at bounding box center [335, 312] width 18 height 18
click at [289, 252] on div "Action 4.4.4 Increase external sources of revenue and reduce reliance on proper…" at bounding box center [545, 264] width 540 height 27
click at [377, 48] on div "Bruce County BSC Welcome Page" at bounding box center [379, 55] width 100 height 19
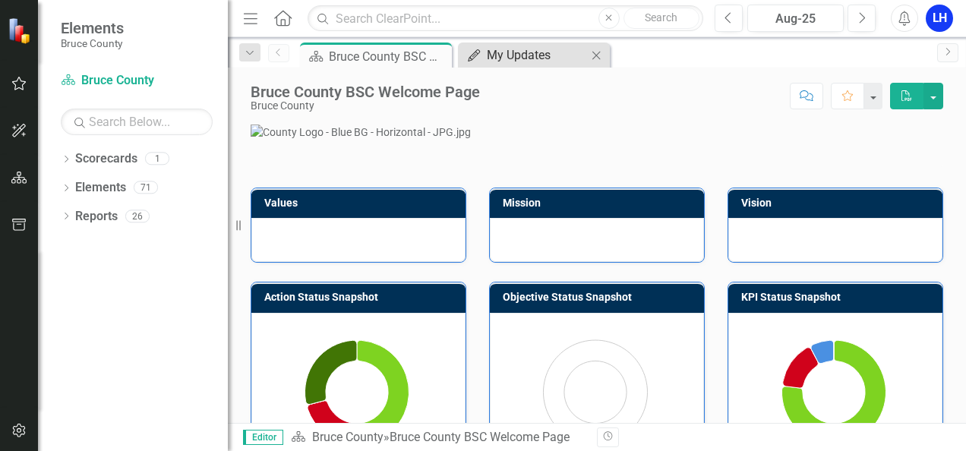
click at [538, 52] on div "My Updates" at bounding box center [537, 55] width 100 height 19
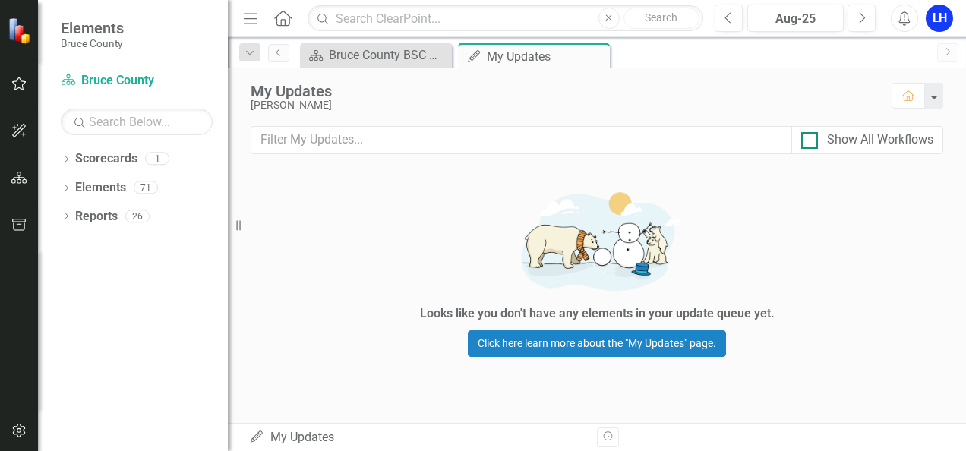
click at [811, 138] on div at bounding box center [809, 140] width 17 height 17
click at [811, 138] on input "Show All Workflows" at bounding box center [806, 137] width 10 height 10
checkbox input "true"
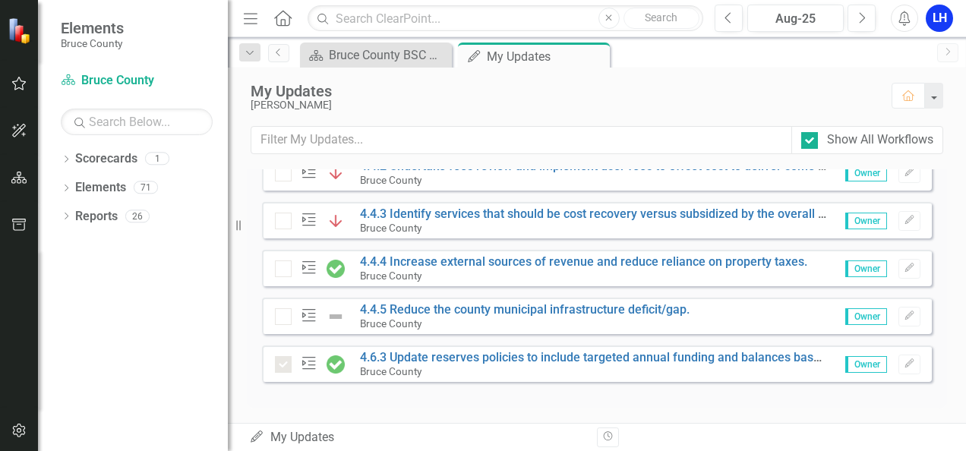
scroll to position [497, 0]
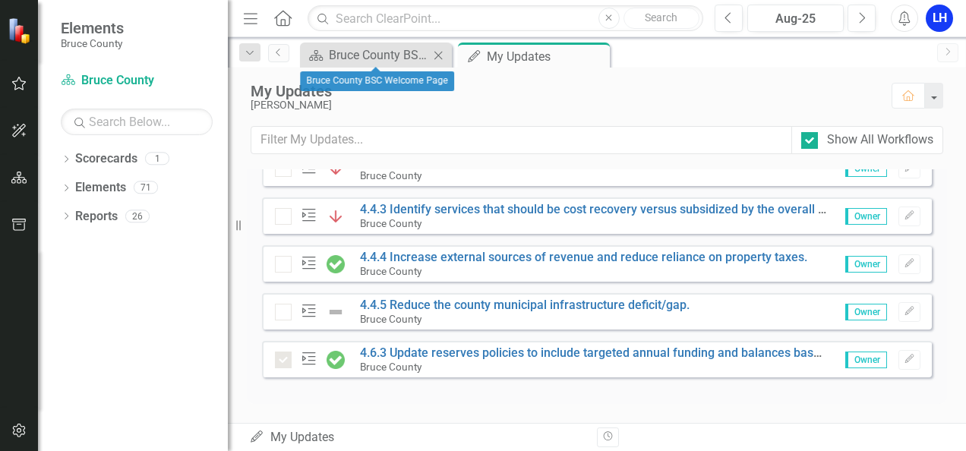
click at [383, 44] on div "Scorecard Bruce County BSC Welcome Page Close" at bounding box center [376, 55] width 152 height 25
click at [384, 53] on div "Bruce County BSC Welcome Page" at bounding box center [379, 55] width 100 height 19
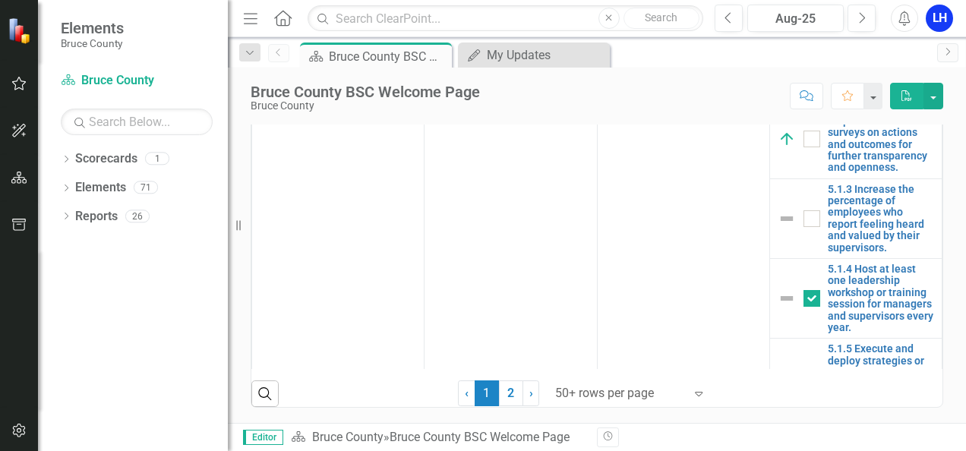
scroll to position [4328, 0]
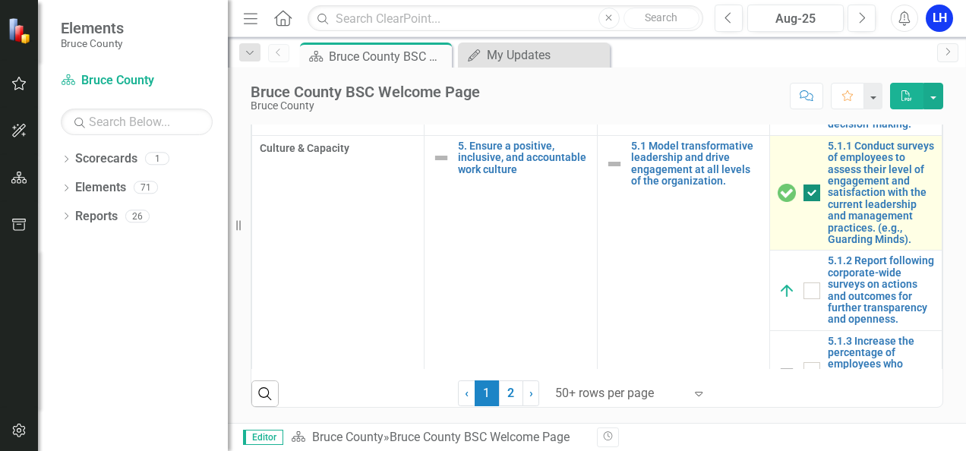
click at [803, 194] on input "checkbox" at bounding box center [808, 189] width 10 height 10
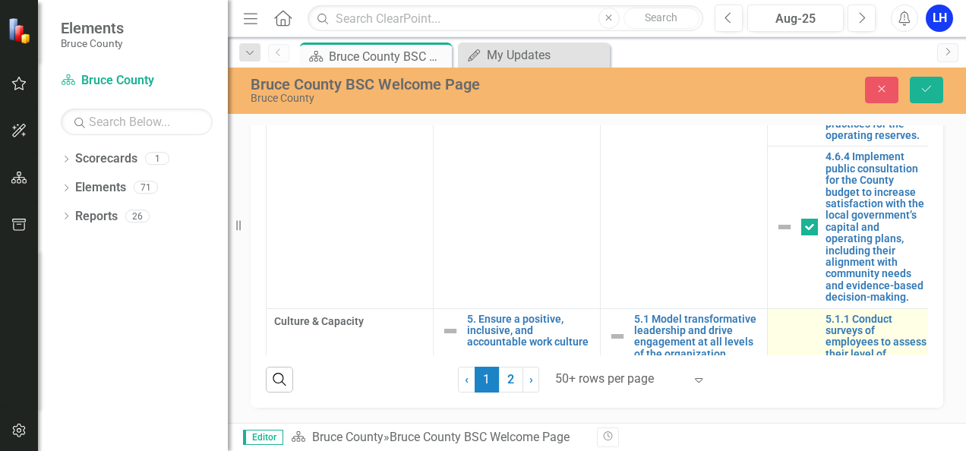
click at [806, 363] on input "checkbox" at bounding box center [806, 368] width 10 height 10
checkbox input "true"
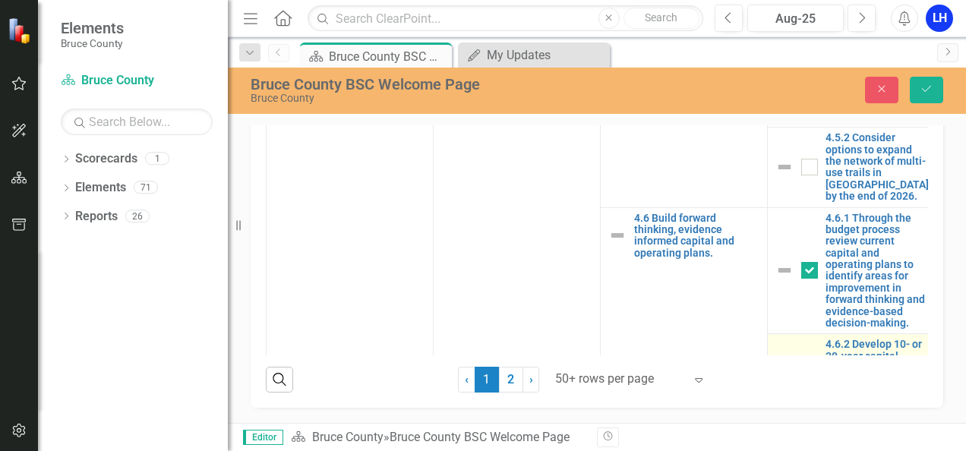
scroll to position [3872, 0]
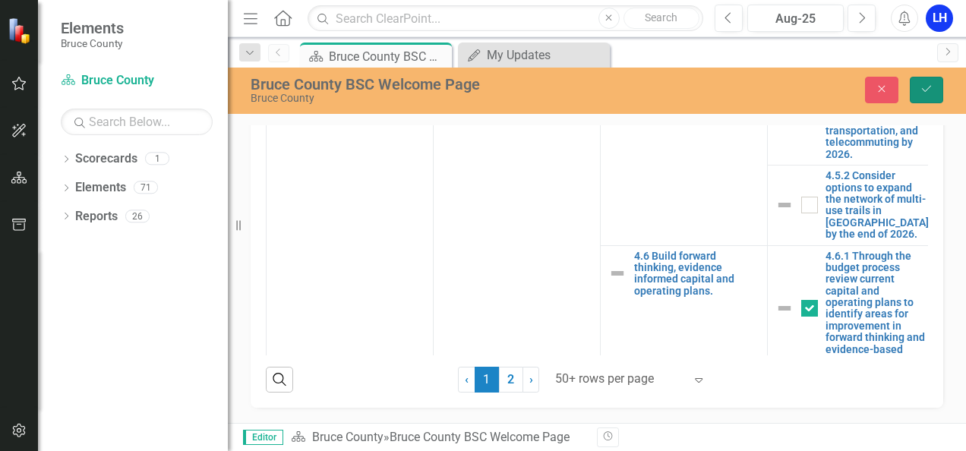
click at [930, 99] on button "Save" at bounding box center [926, 90] width 33 height 27
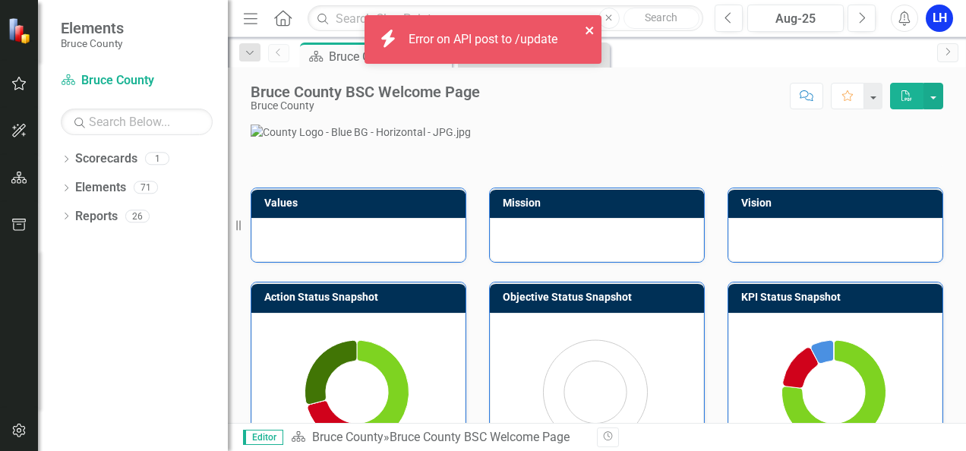
click at [591, 23] on button "close" at bounding box center [590, 29] width 11 height 17
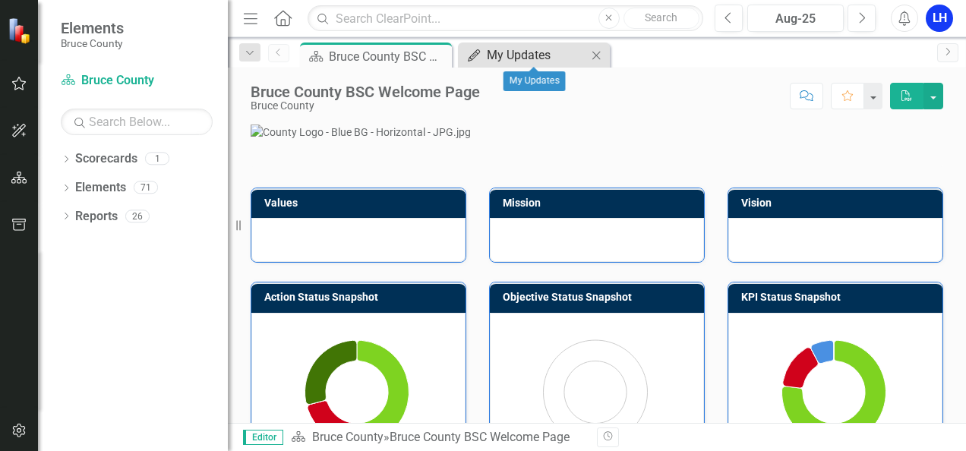
click at [563, 53] on div "My Updates" at bounding box center [537, 55] width 100 height 19
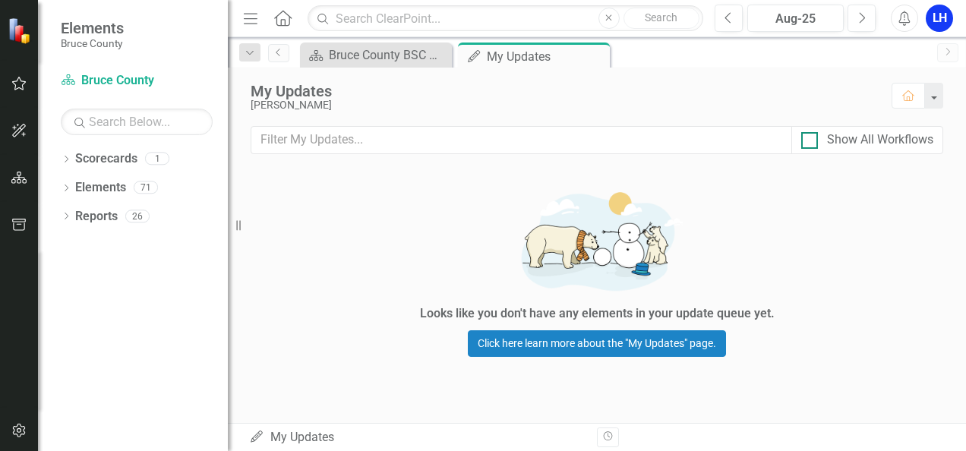
click at [808, 138] on input "Show All Workflows" at bounding box center [806, 137] width 10 height 10
checkbox input "true"
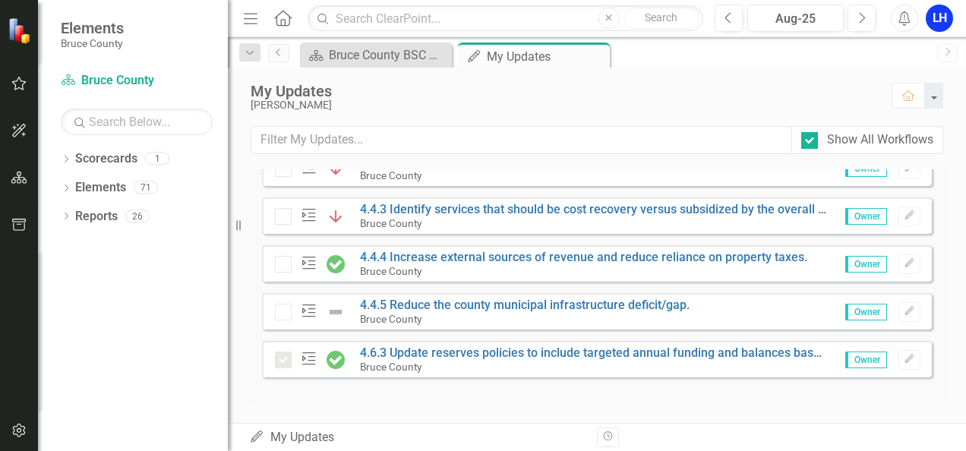
scroll to position [497, 0]
